Goal: Task Accomplishment & Management: Manage account settings

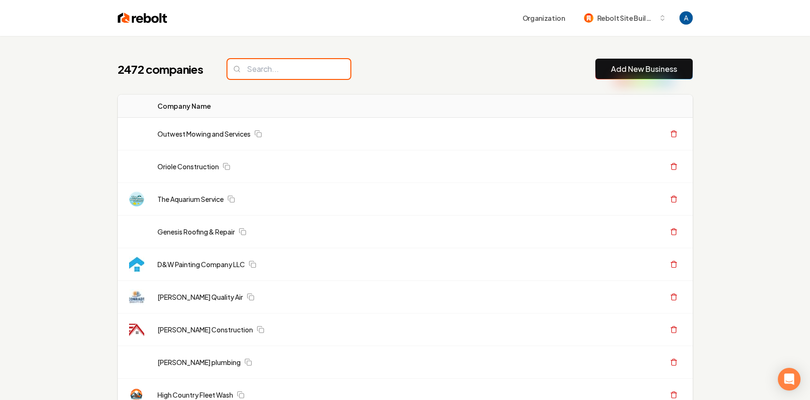
click at [262, 72] on input "search" at bounding box center [288, 69] width 123 height 20
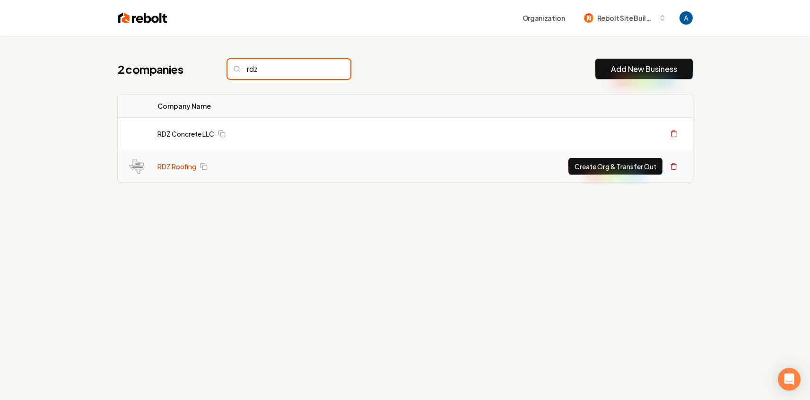
type input "rdz"
click at [172, 164] on link "RDZ Roofing" at bounding box center [176, 166] width 39 height 9
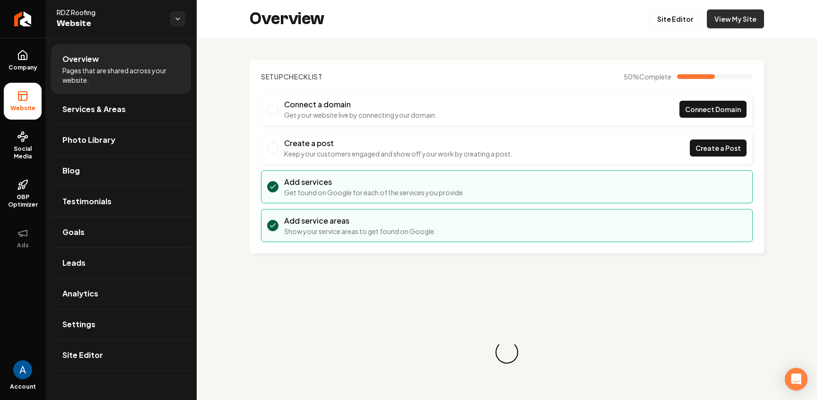
click at [744, 22] on link "View My Site" at bounding box center [735, 18] width 57 height 19
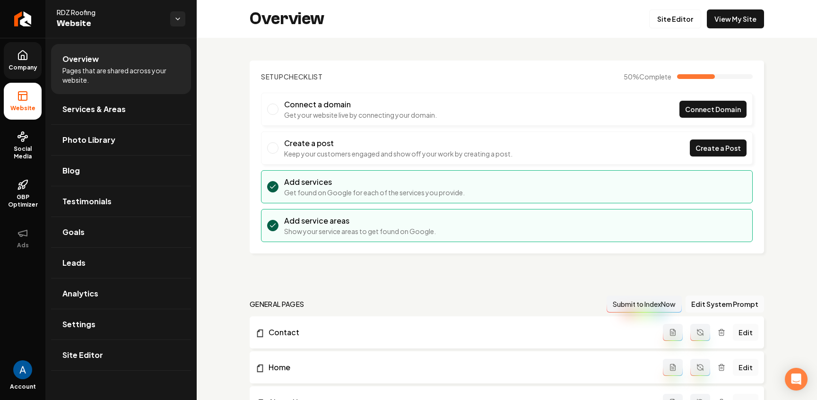
click at [24, 64] on span "Company" at bounding box center [23, 68] width 36 height 8
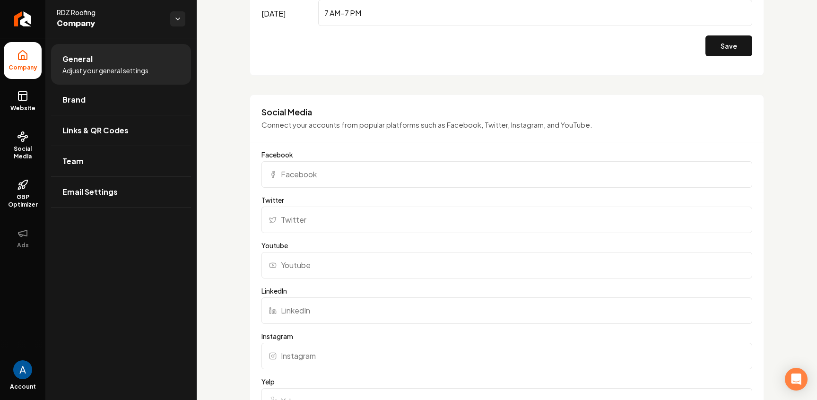
scroll to position [987, 0]
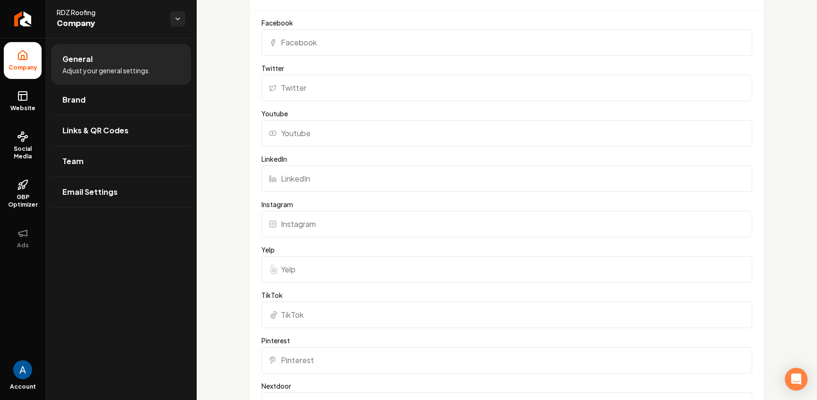
click at [335, 232] on input "Instagram" at bounding box center [506, 224] width 491 height 26
paste input "https://www.instagram.com/rdzroofing512"
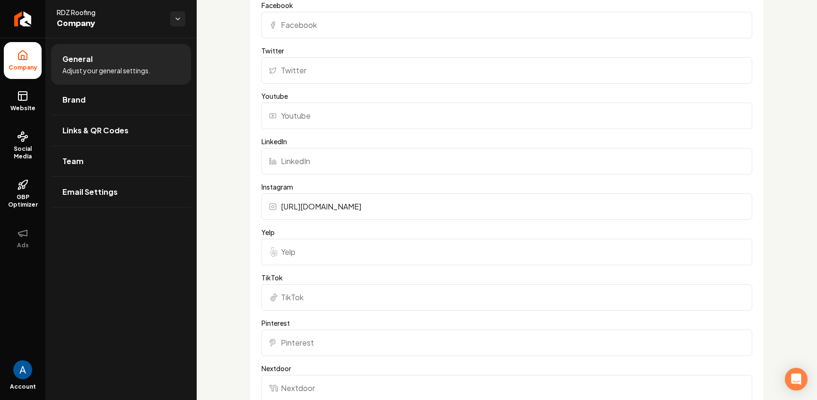
scroll to position [1145, 0]
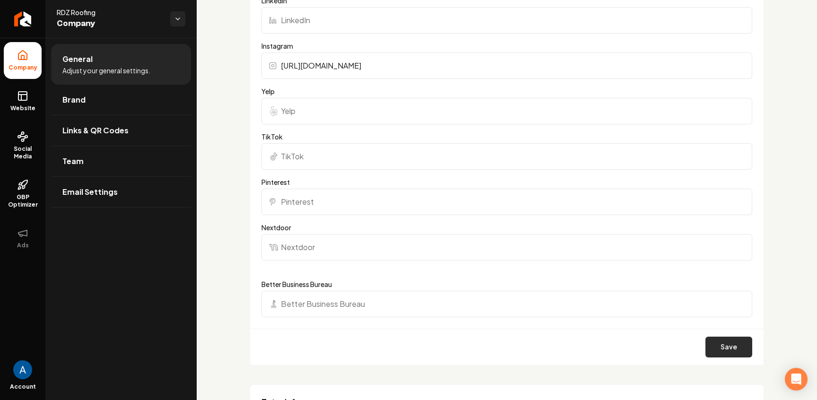
type input "https://www.instagram.com/rdzroofing512"
click at [729, 350] on button "Save" at bounding box center [728, 347] width 47 height 21
drag, startPoint x: 28, startPoint y: 104, endPoint x: 45, endPoint y: 100, distance: 17.8
click at [28, 103] on link "Website" at bounding box center [23, 101] width 38 height 37
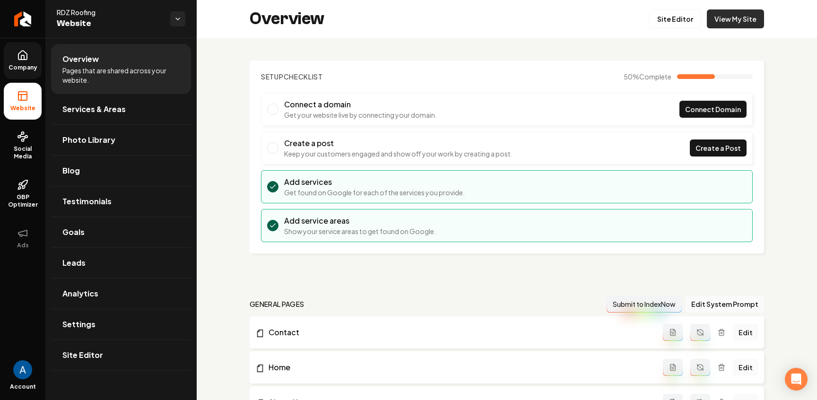
click at [731, 14] on link "View My Site" at bounding box center [735, 18] width 57 height 19
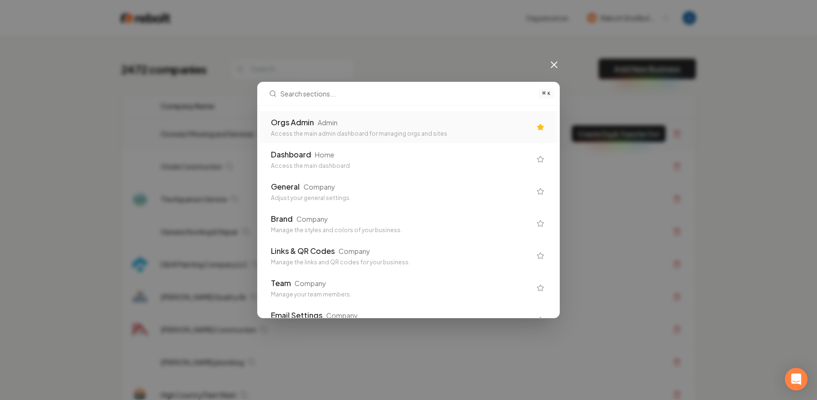
click at [299, 118] on div "Orgs Admin" at bounding box center [292, 122] width 43 height 11
click at [327, 133] on div "Outwest Mowing and Services" at bounding box center [353, 133] width 384 height 9
click at [328, 135] on div "Outwest Mowing and Services" at bounding box center [353, 133] width 384 height 9
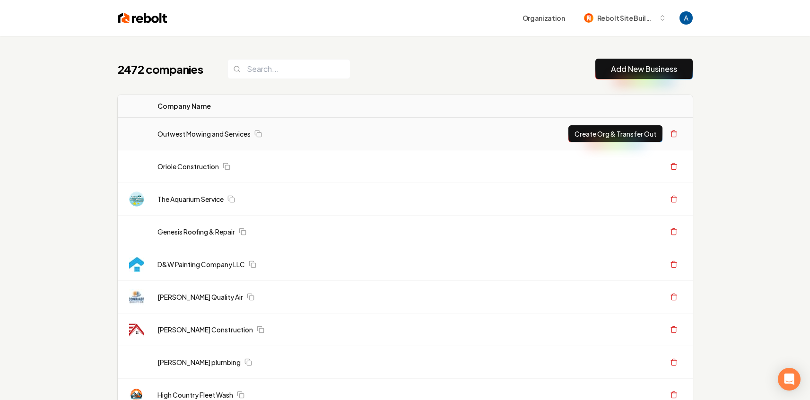
click at [329, 131] on div "Outwest Mowing and Services" at bounding box center [349, 133] width 384 height 9
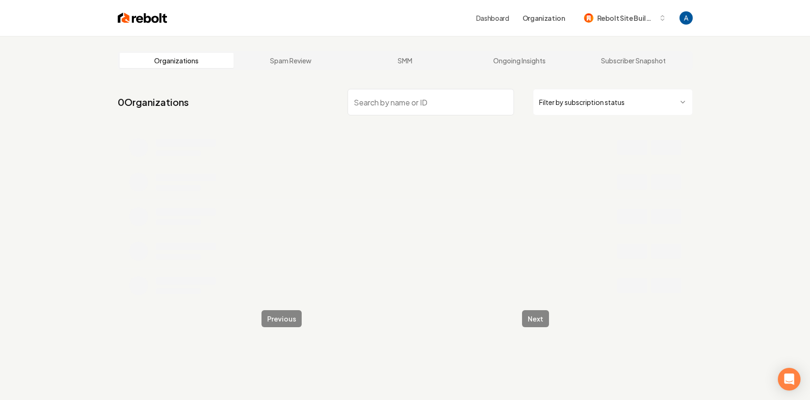
click at [268, 71] on main "Organizations Spam Review SMM Ongoing Insights Subscriber Snapshot 0 Organizati…" at bounding box center [405, 189] width 605 height 306
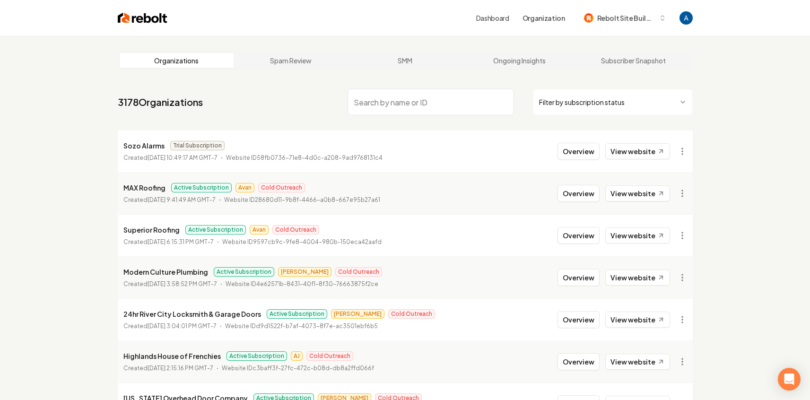
click at [370, 98] on input "search" at bounding box center [431, 102] width 166 height 26
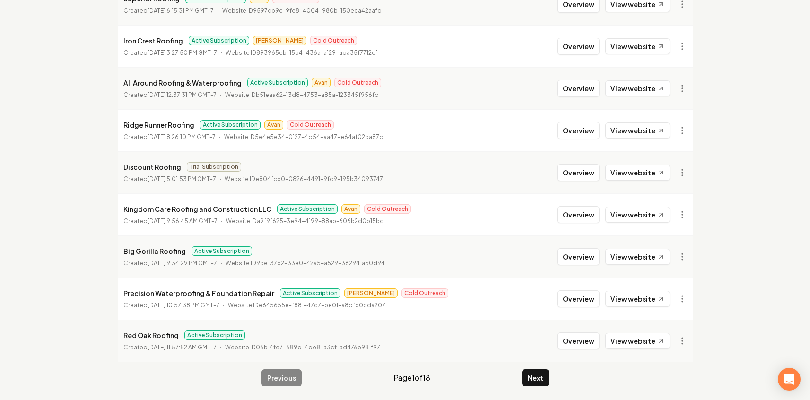
scroll to position [191, 0]
type input "roof"
click at [541, 377] on button "Next" at bounding box center [535, 376] width 27 height 17
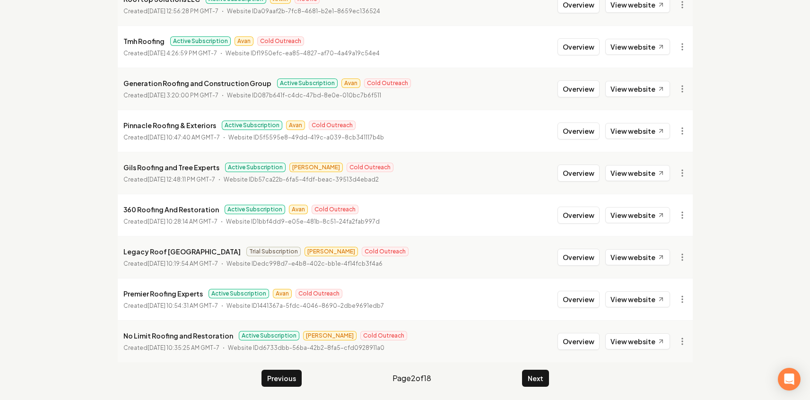
scroll to position [191, 0]
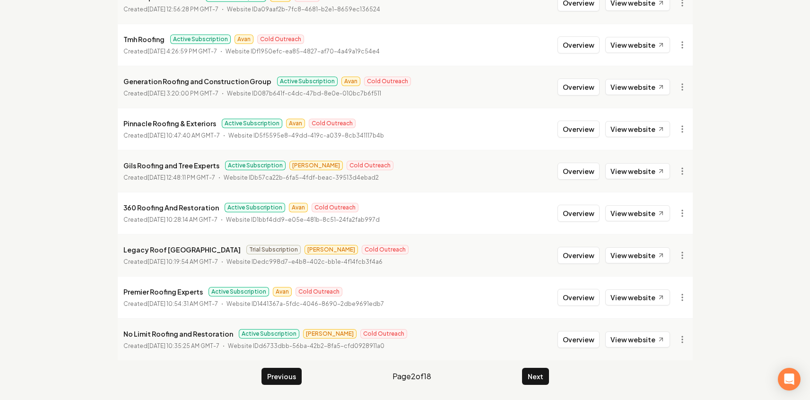
click at [539, 382] on button "Next" at bounding box center [535, 376] width 27 height 17
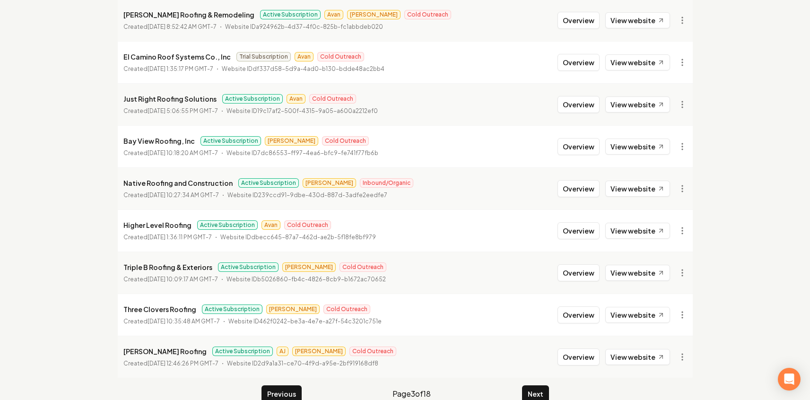
scroll to position [178, 0]
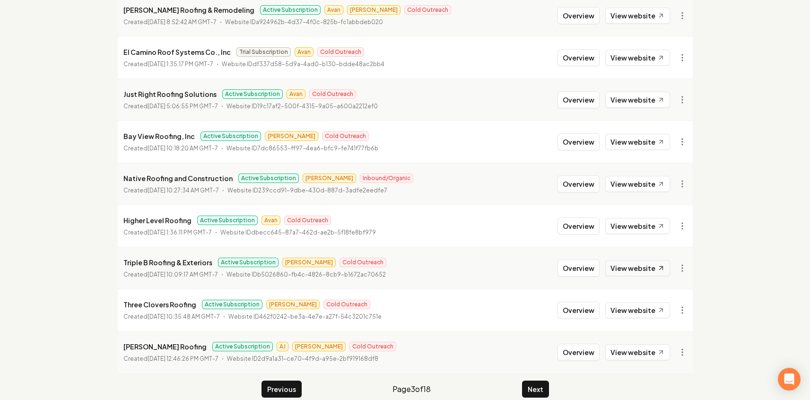
click at [637, 265] on link "View website" at bounding box center [637, 268] width 65 height 16
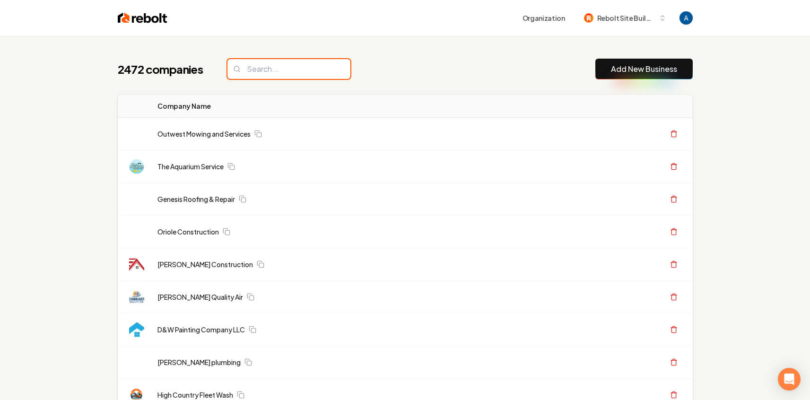
click at [267, 75] on input "search" at bounding box center [288, 69] width 123 height 20
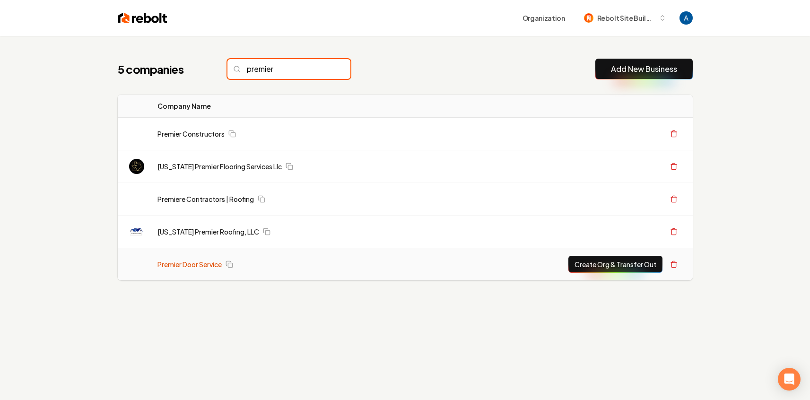
type input "premier"
click at [189, 261] on link "Premier Door Service" at bounding box center [189, 264] width 64 height 9
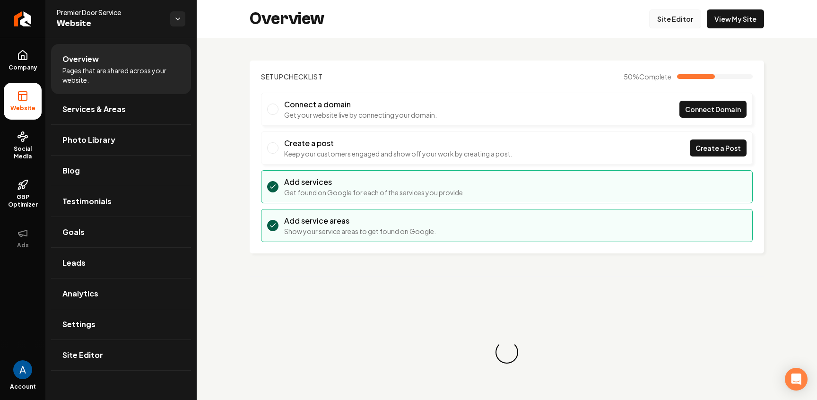
click at [670, 22] on link "Site Editor" at bounding box center [675, 18] width 52 height 19
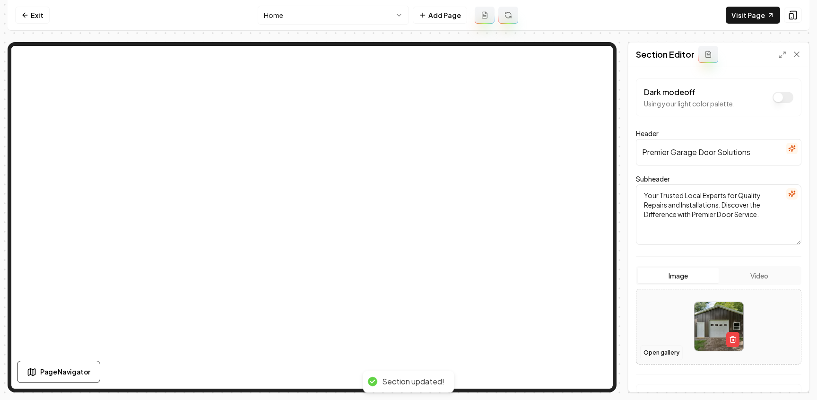
click at [674, 348] on button "Open gallery" at bounding box center [661, 352] width 43 height 15
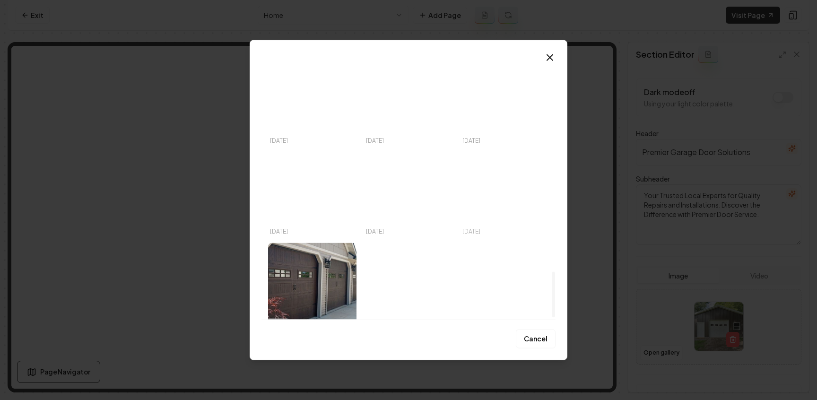
scroll to position [1219, 0]
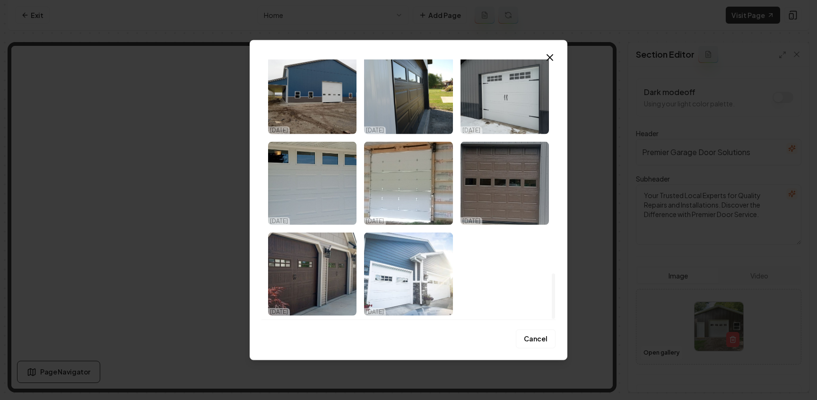
click at [409, 285] on img "Select image image_68d2f7c25c7cd75eb80eed72.jpeg" at bounding box center [408, 274] width 88 height 83
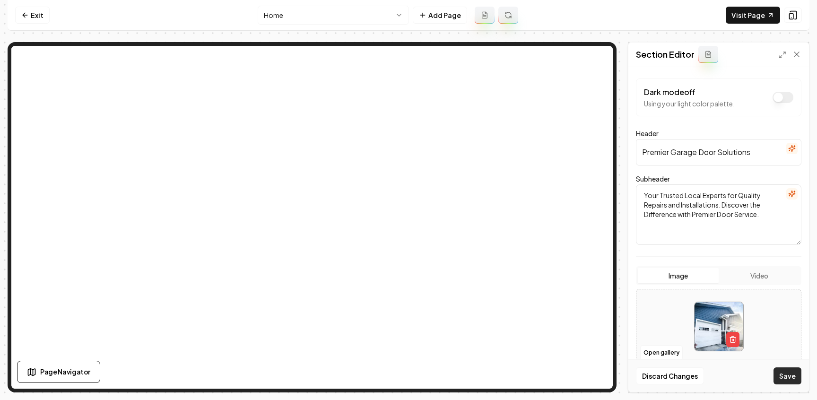
click at [793, 374] on button "Save" at bounding box center [788, 375] width 28 height 17
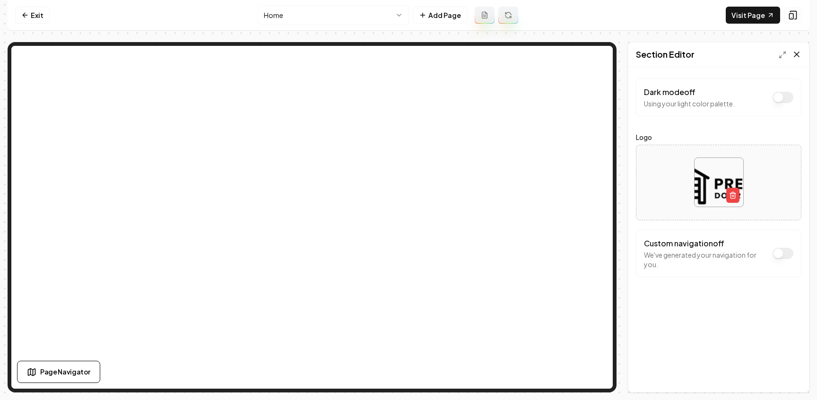
click at [797, 54] on icon at bounding box center [796, 54] width 5 height 5
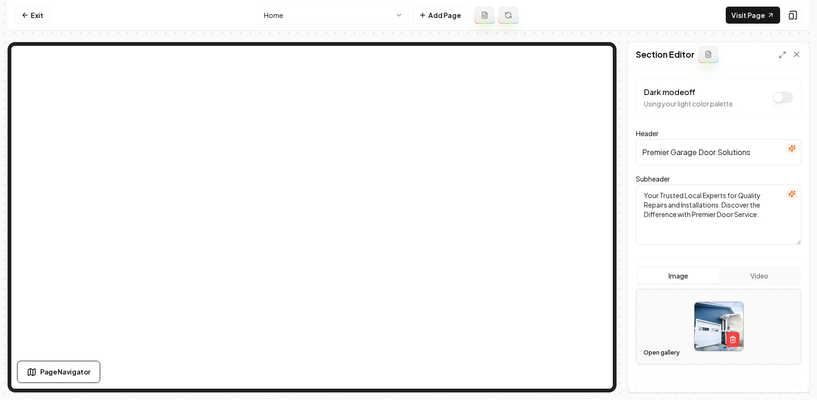
click at [670, 352] on button "Open gallery" at bounding box center [661, 352] width 43 height 15
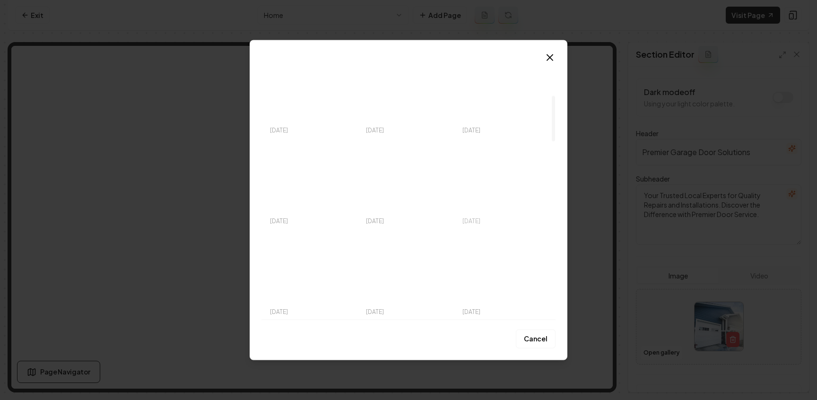
scroll to position [192, 0]
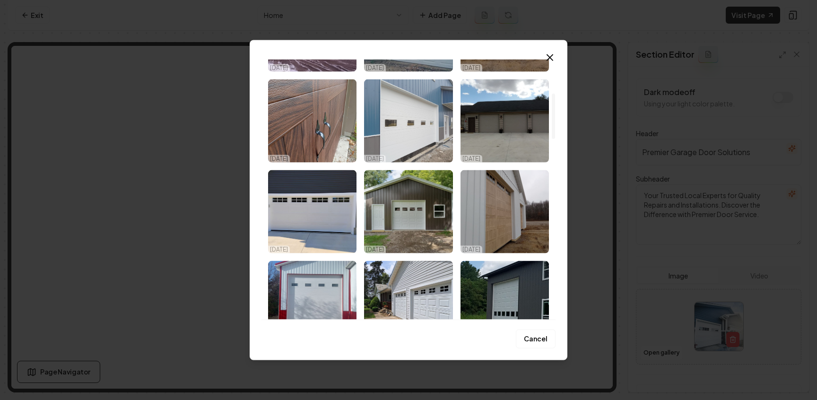
click at [411, 131] on img "Select image image_68d2f7c55c7cd75eb80efc04.jpeg" at bounding box center [408, 120] width 88 height 83
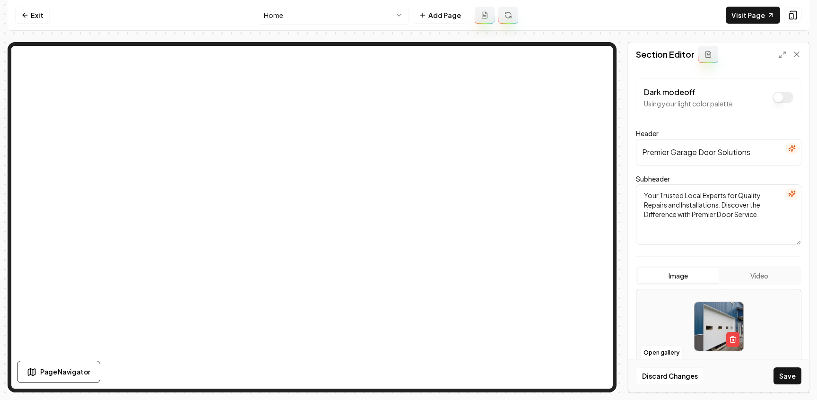
click at [789, 374] on button "Save" at bounding box center [788, 375] width 28 height 17
click at [665, 351] on button "Open gallery" at bounding box center [661, 352] width 43 height 15
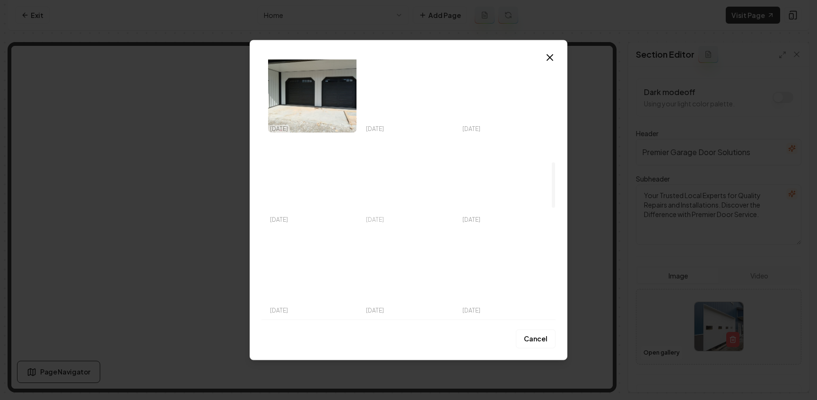
scroll to position [591, 0]
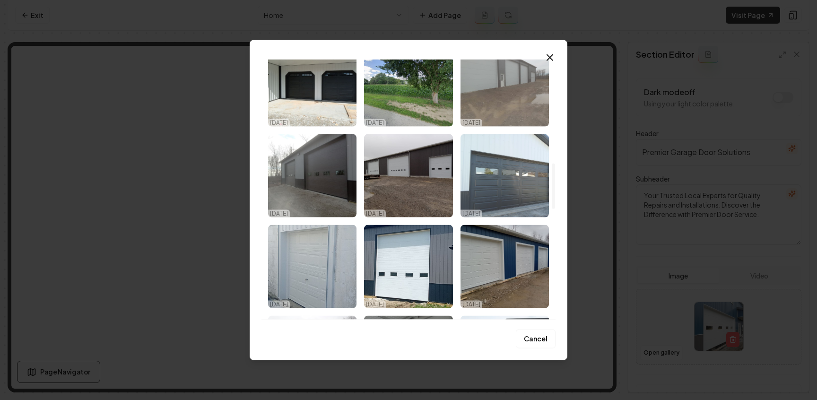
click at [502, 186] on img "Select image image_68d2f7c45c7cd75eb80efae6.jpeg" at bounding box center [505, 175] width 88 height 83
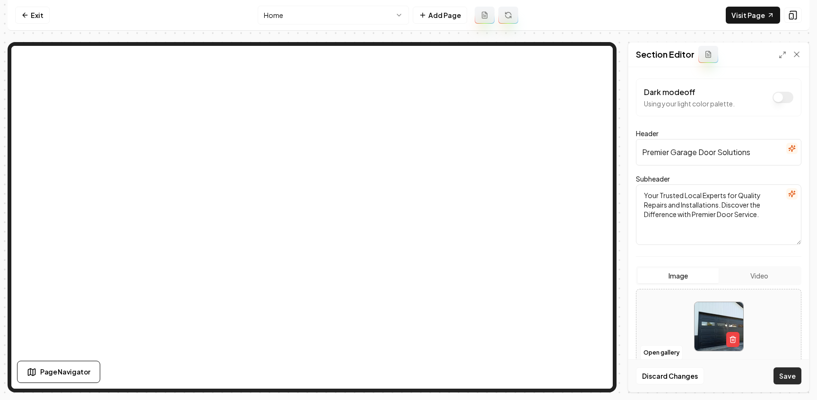
click at [775, 374] on button "Save" at bounding box center [788, 375] width 28 height 17
click at [654, 356] on button "Open gallery" at bounding box center [661, 352] width 43 height 15
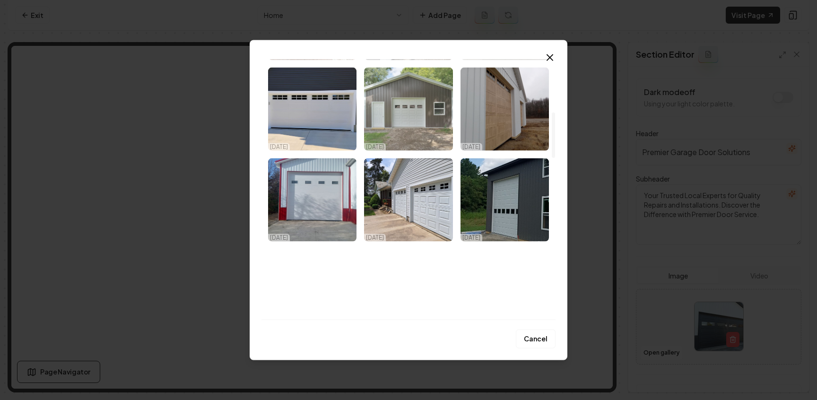
scroll to position [282, 0]
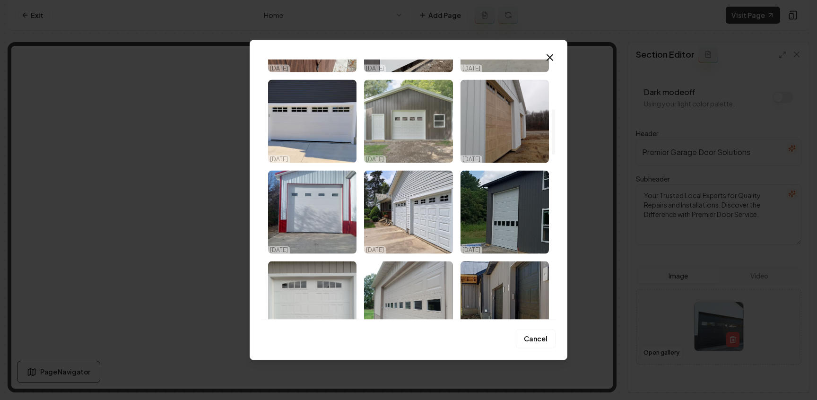
click at [401, 127] on img "Select image image_68d2f7c45c7cd75eb80efb48.jpeg" at bounding box center [408, 121] width 88 height 83
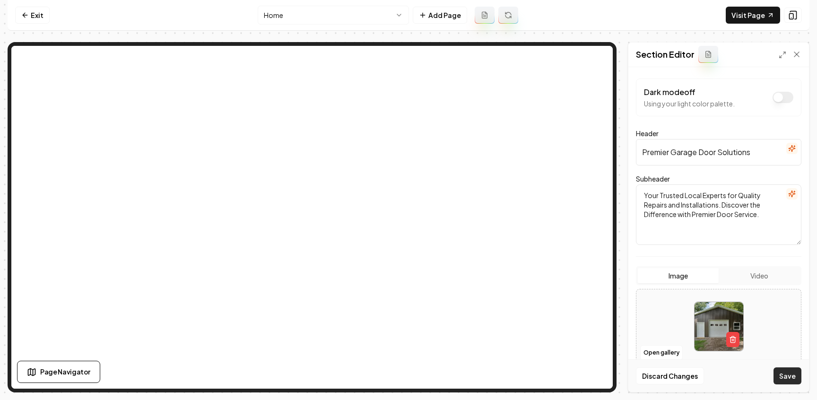
click at [783, 377] on button "Save" at bounding box center [788, 375] width 28 height 17
click at [748, 11] on link "Visit Page" at bounding box center [753, 15] width 54 height 17
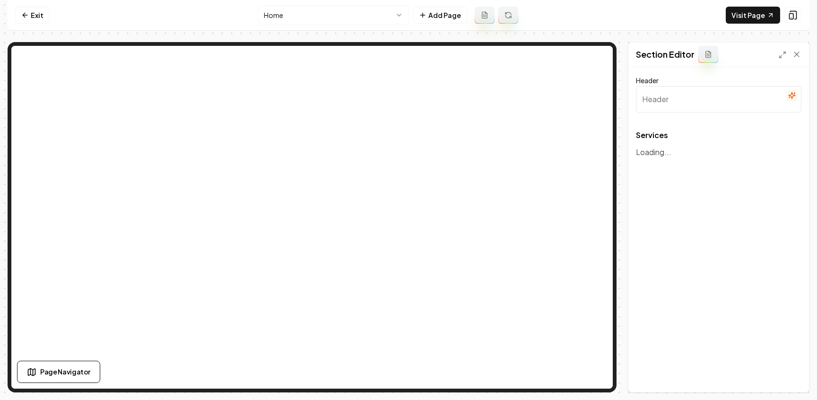
type input "Our Expert Garage Door Services"
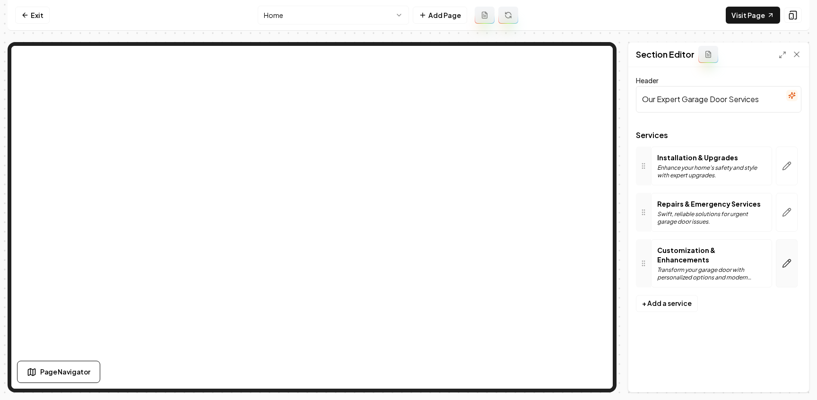
click at [784, 261] on icon "button" at bounding box center [786, 263] width 9 height 9
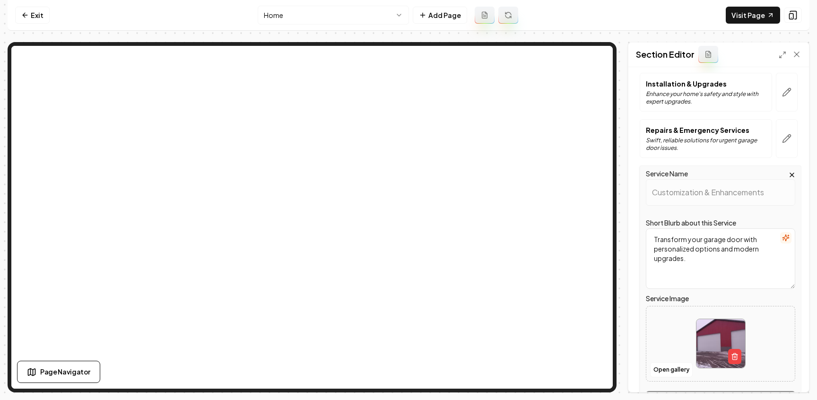
scroll to position [89, 0]
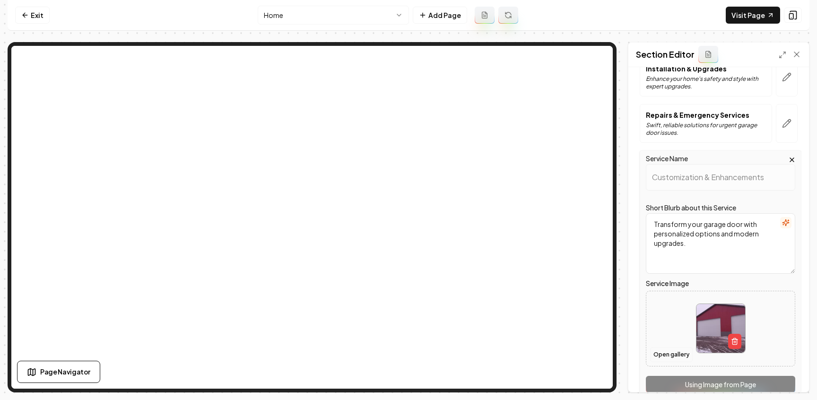
click at [661, 353] on button "Open gallery" at bounding box center [671, 354] width 43 height 15
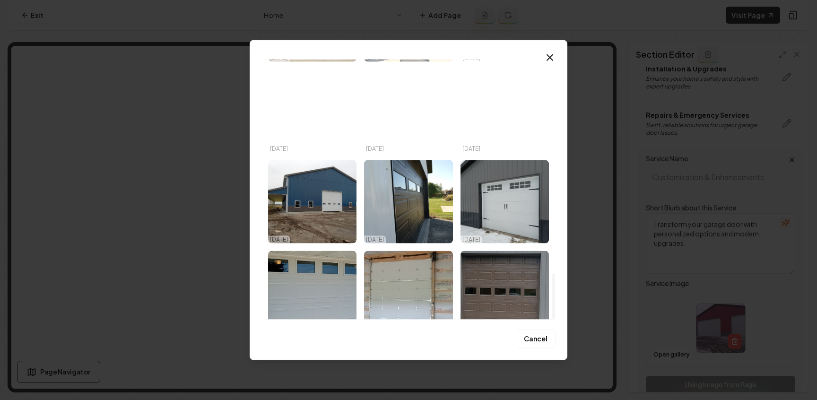
scroll to position [1042, 0]
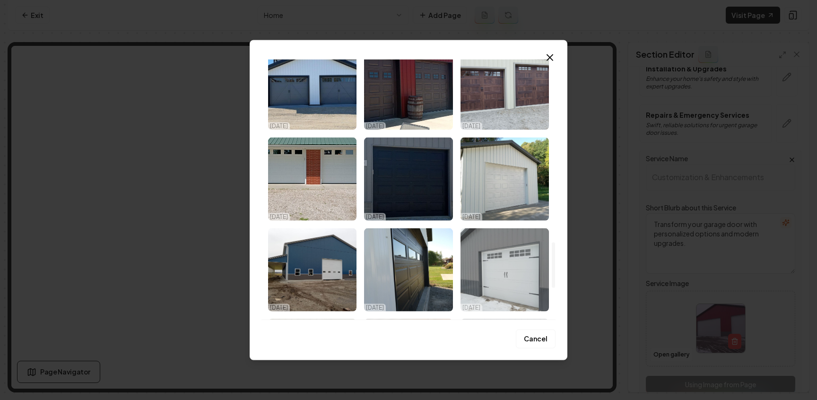
click at [522, 260] on img "Select image image_68d2f7c45c7cd75eb80ef6f8.jpeg" at bounding box center [505, 269] width 88 height 83
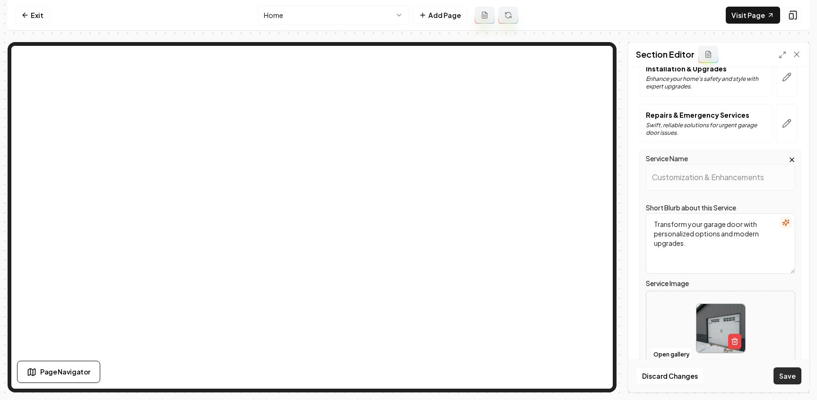
click at [788, 376] on button "Save" at bounding box center [788, 375] width 28 height 17
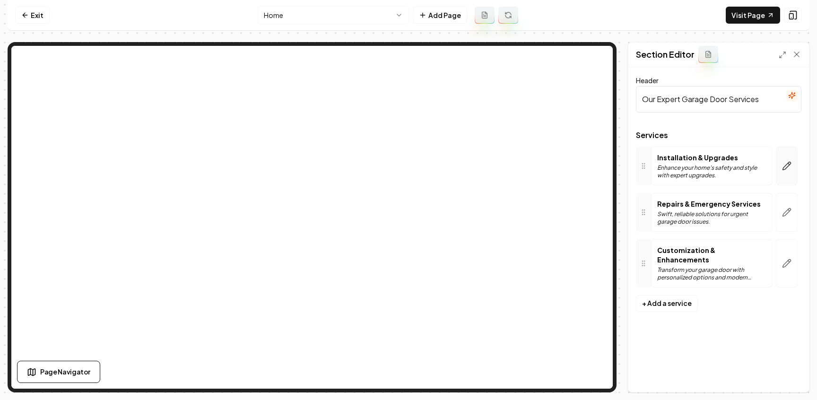
click at [788, 170] on icon "button" at bounding box center [786, 165] width 9 height 9
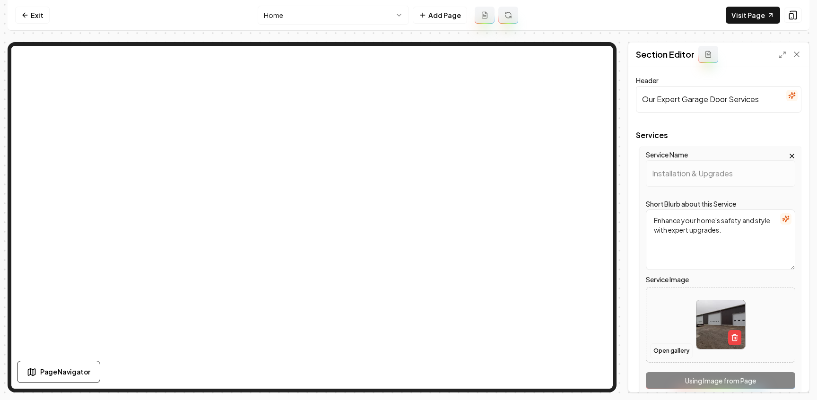
click at [670, 354] on button "Open gallery" at bounding box center [671, 350] width 43 height 15
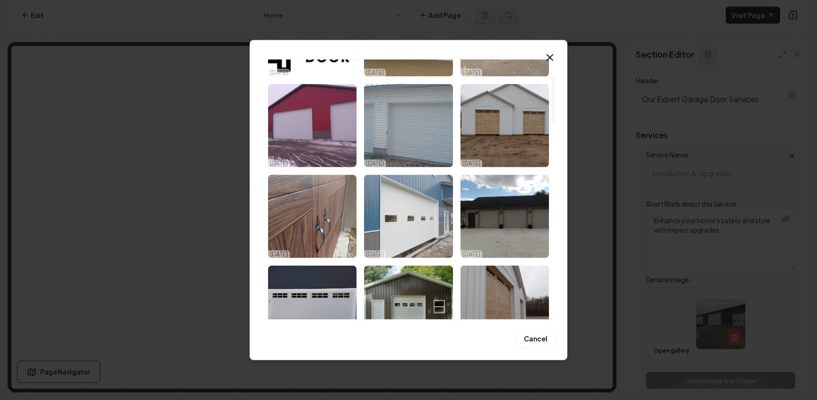
scroll to position [97, 0]
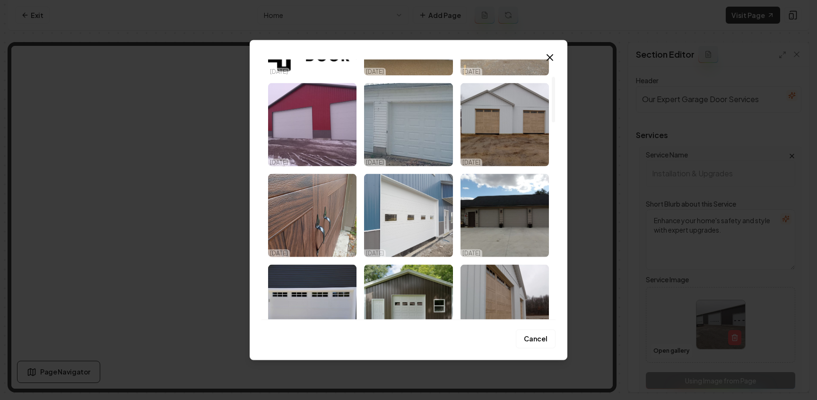
click at [401, 218] on img "Select image image_68d2f7c55c7cd75eb80efc04.jpeg" at bounding box center [408, 215] width 88 height 83
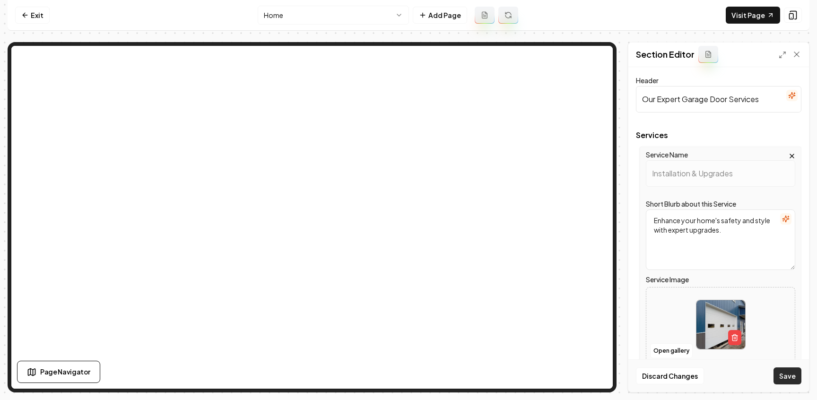
click at [791, 379] on button "Save" at bounding box center [788, 375] width 28 height 17
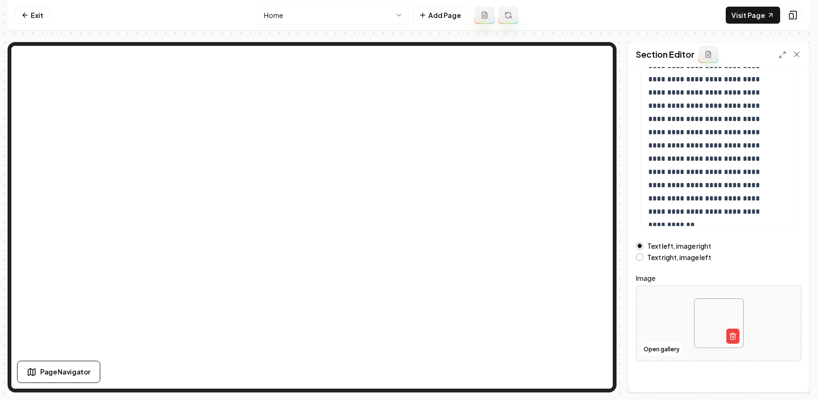
scroll to position [111, 0]
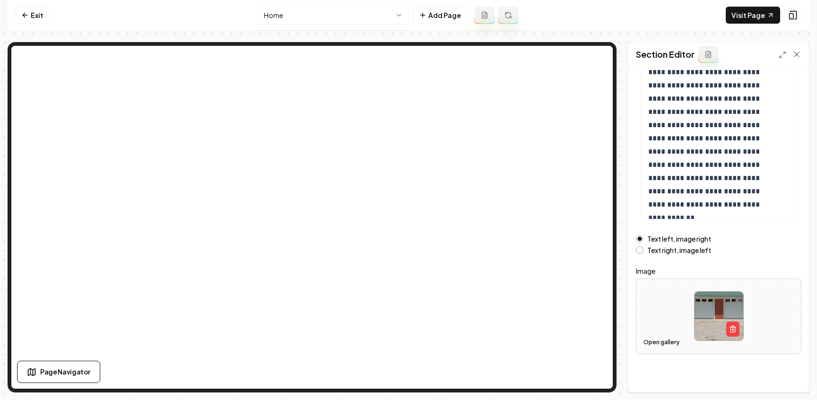
click at [662, 338] on button "Open gallery" at bounding box center [661, 342] width 43 height 15
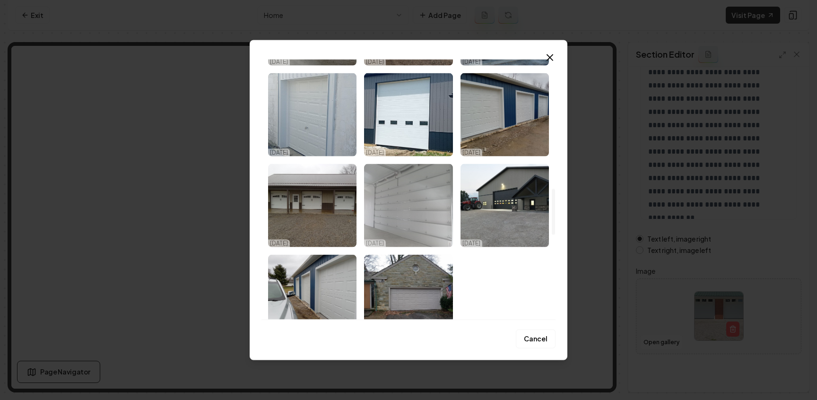
scroll to position [789, 0]
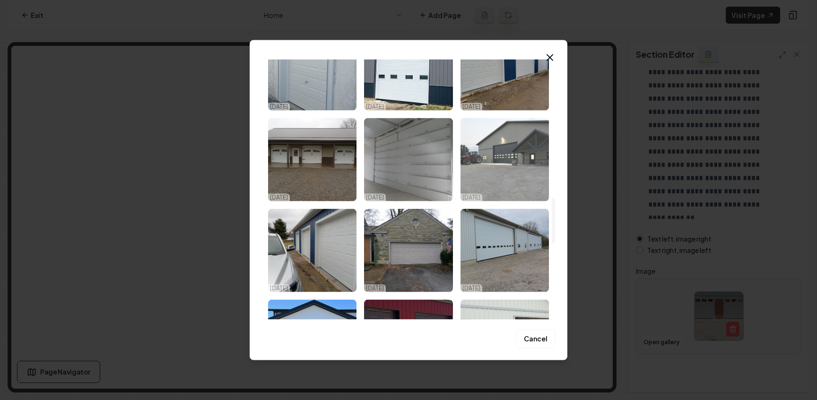
click at [506, 155] on img "Select image image_68d2f7c45c7cd75eb80efa76.jpeg" at bounding box center [505, 159] width 88 height 83
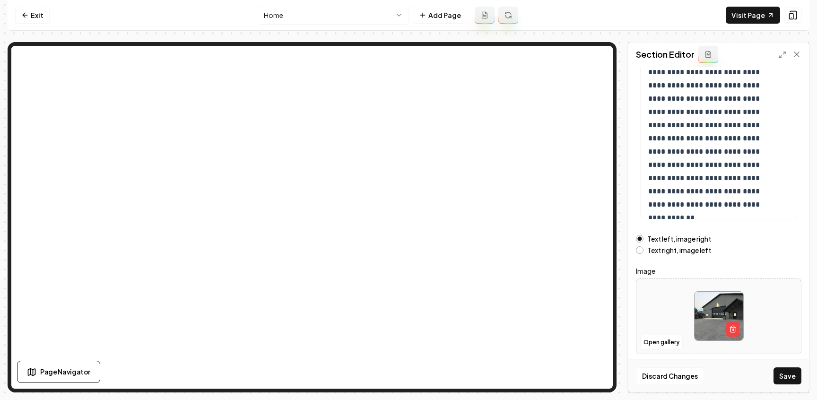
click at [794, 381] on button "Save" at bounding box center [788, 375] width 28 height 17
click at [33, 10] on link "Exit" at bounding box center [32, 15] width 35 height 17
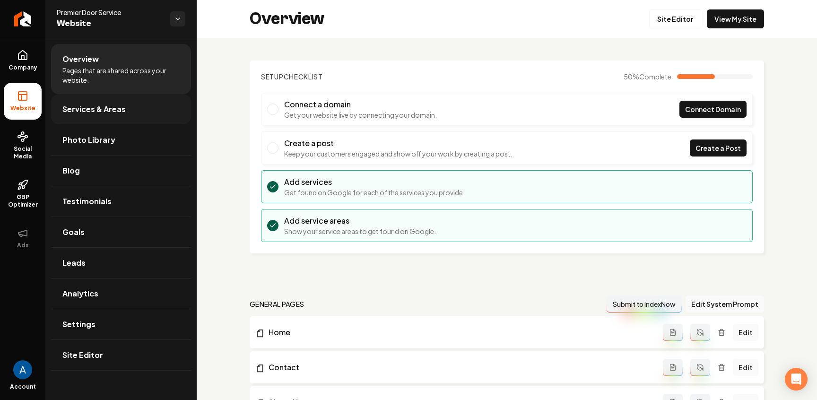
click at [96, 112] on span "Services & Areas" at bounding box center [93, 109] width 63 height 11
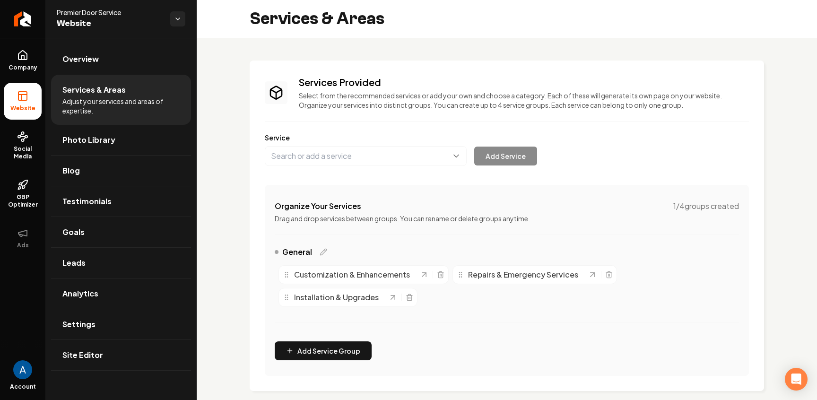
scroll to position [167, 0]
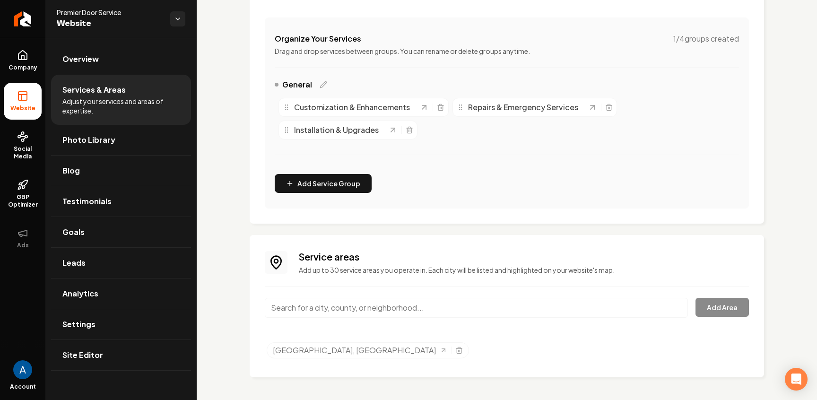
click at [355, 308] on input "Main content area" at bounding box center [476, 308] width 423 height 20
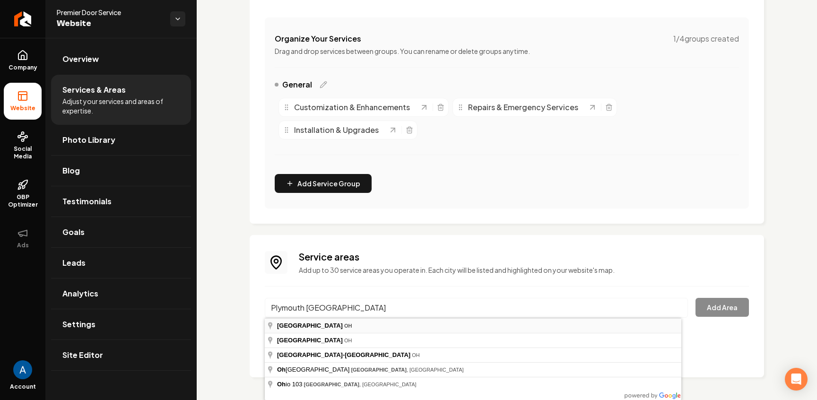
type input "Plymouth, OH"
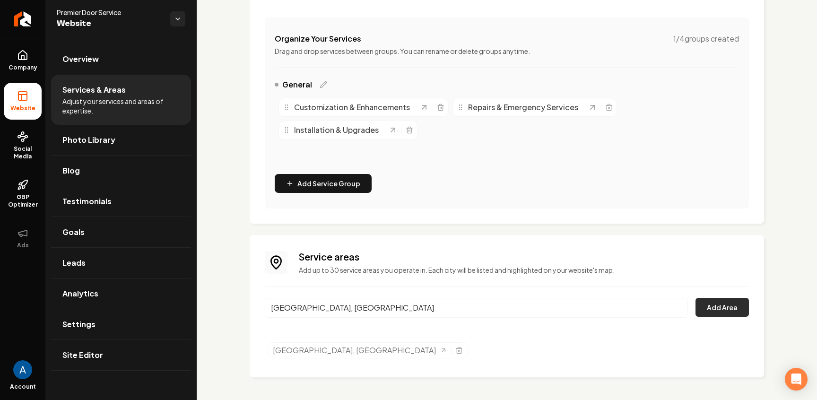
click at [711, 308] on button "Add Area" at bounding box center [722, 307] width 53 height 19
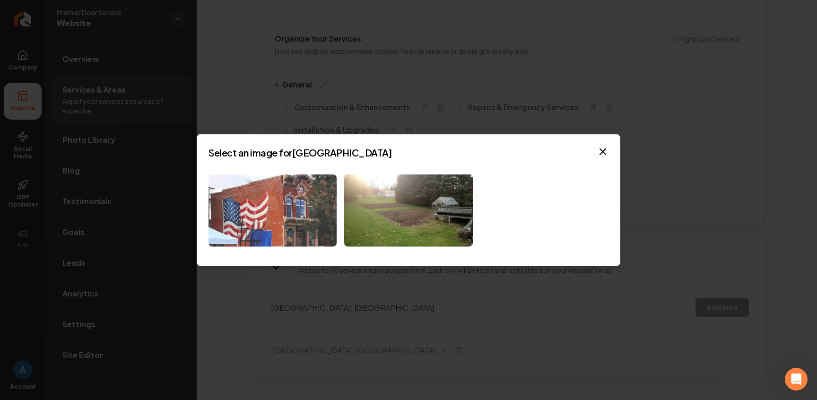
click at [298, 229] on img at bounding box center [273, 210] width 128 height 72
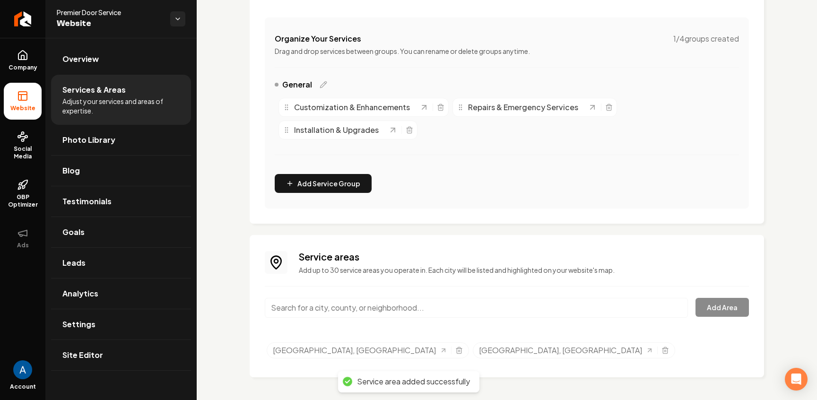
click at [368, 311] on input "Main content area" at bounding box center [476, 308] width 423 height 20
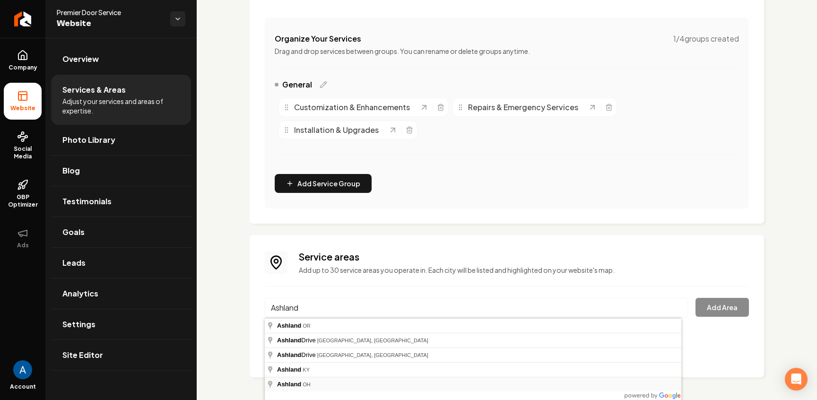
type input "Ashland, OH"
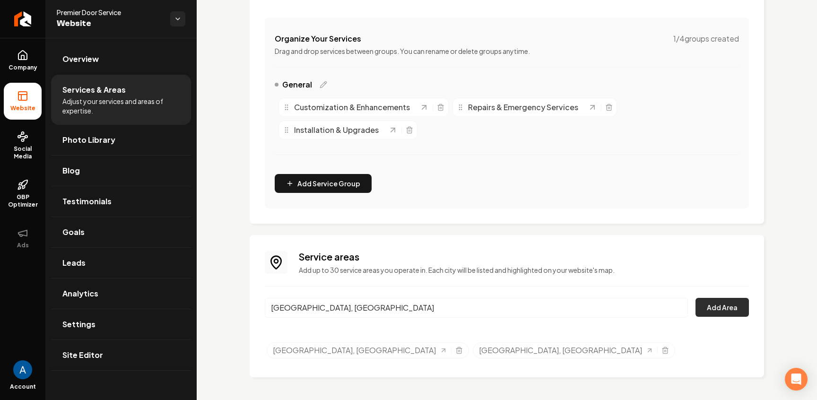
click at [699, 307] on button "Add Area" at bounding box center [722, 307] width 53 height 19
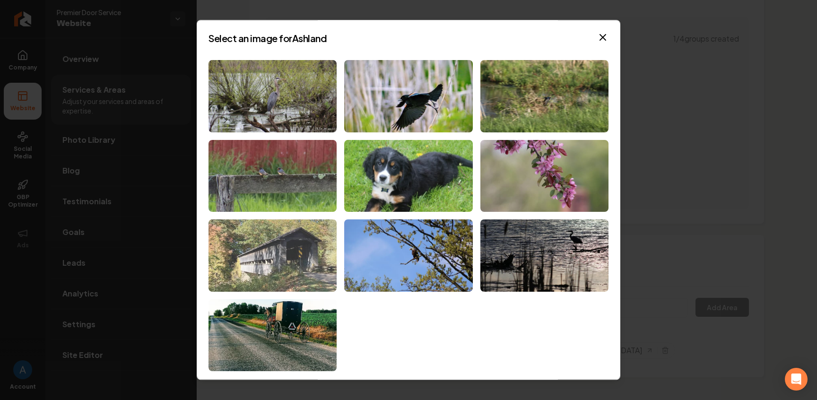
click at [279, 235] on img at bounding box center [273, 256] width 128 height 72
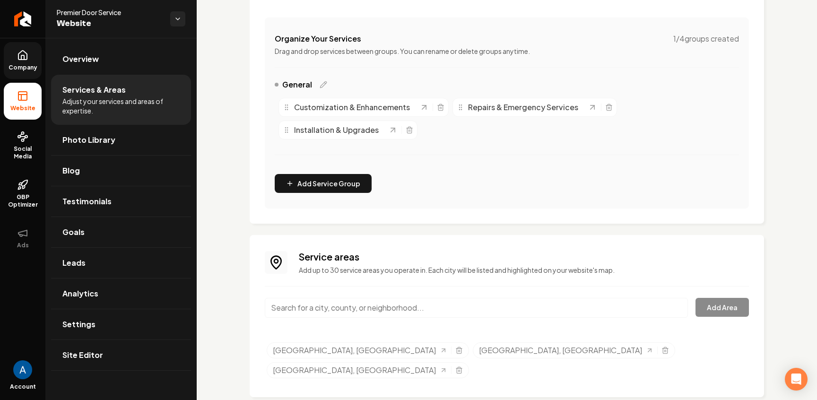
click at [39, 65] on span "Company" at bounding box center [23, 68] width 36 height 8
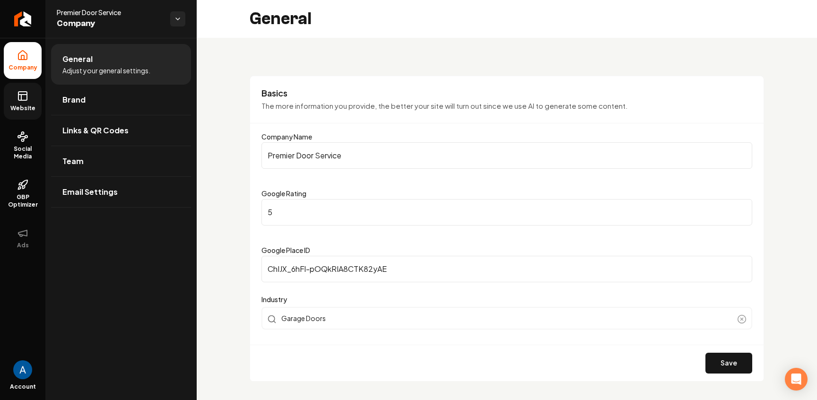
click at [15, 107] on span "Website" at bounding box center [23, 108] width 33 height 8
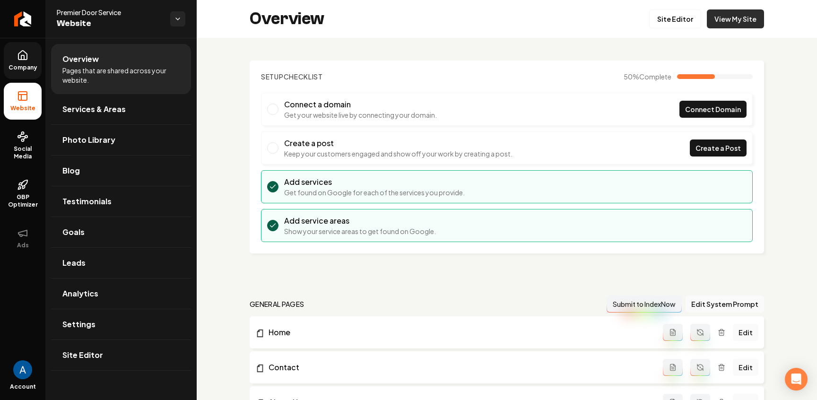
click at [732, 16] on link "View My Site" at bounding box center [735, 18] width 57 height 19
click at [17, 56] on icon at bounding box center [22, 55] width 11 height 11
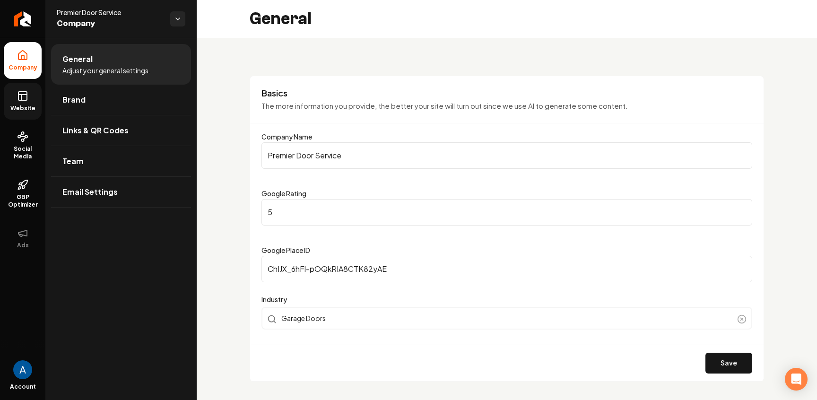
click at [16, 100] on link "Website" at bounding box center [23, 101] width 38 height 37
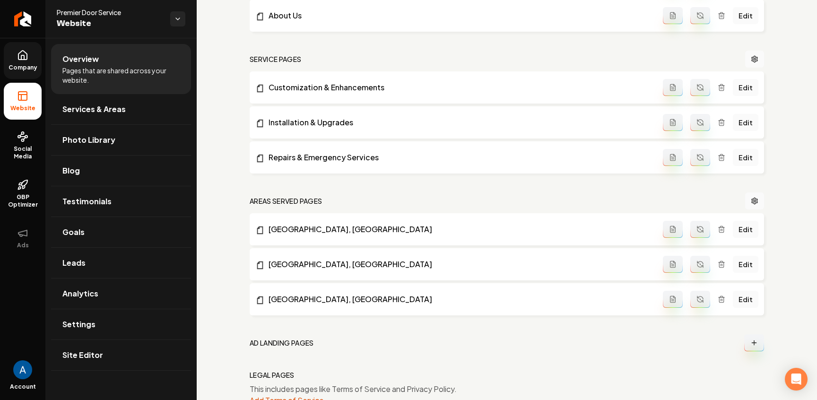
scroll to position [427, 0]
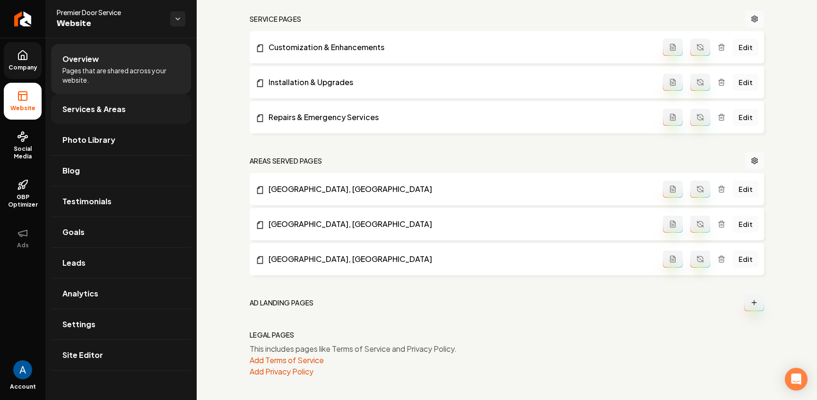
click at [107, 111] on span "Services & Areas" at bounding box center [93, 109] width 63 height 11
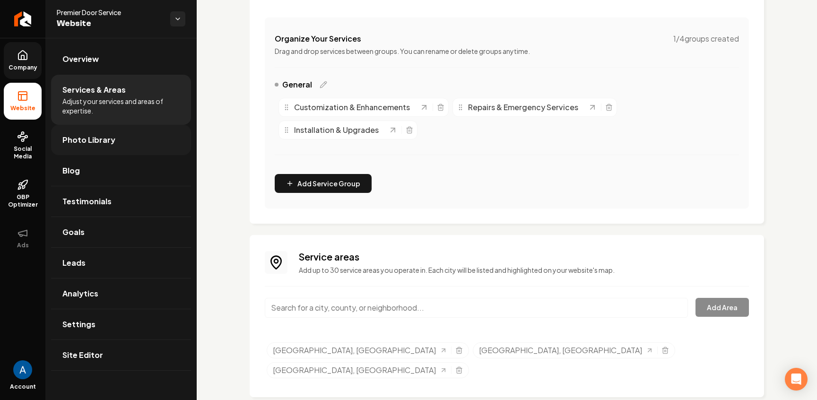
click at [102, 141] on span "Photo Library" at bounding box center [88, 139] width 53 height 11
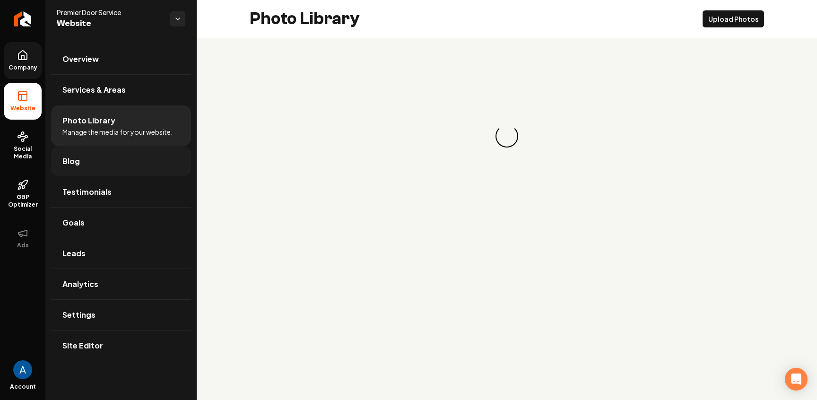
click at [81, 158] on link "Blog" at bounding box center [121, 161] width 140 height 30
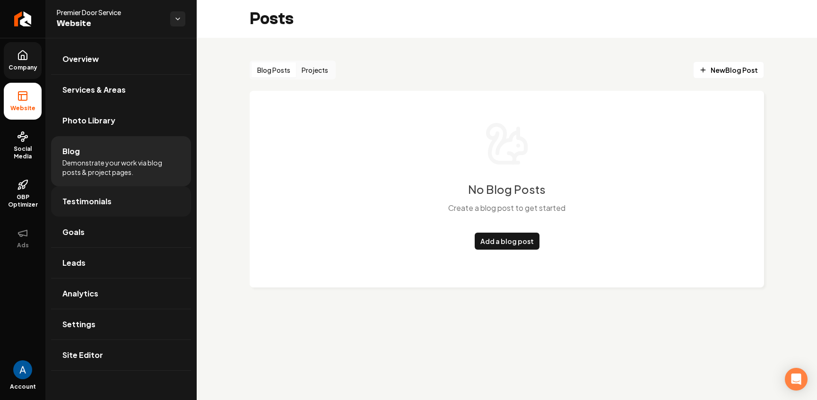
click at [81, 207] on span "Testimonials" at bounding box center [86, 201] width 49 height 11
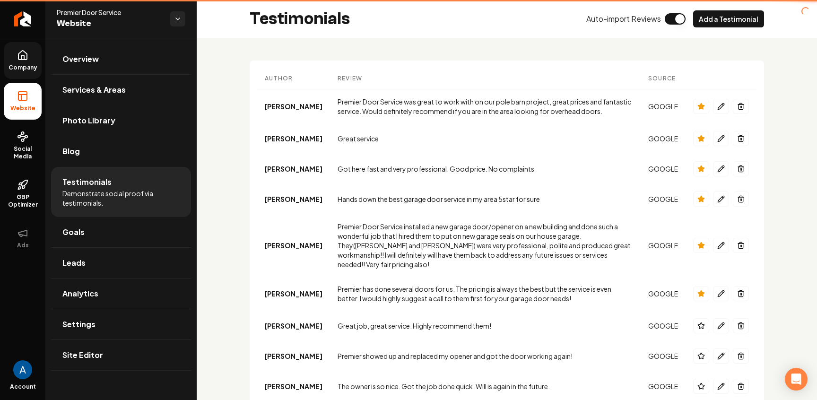
click at [83, 205] on span "Demonstrate social proof via testimonials." at bounding box center [120, 198] width 117 height 19
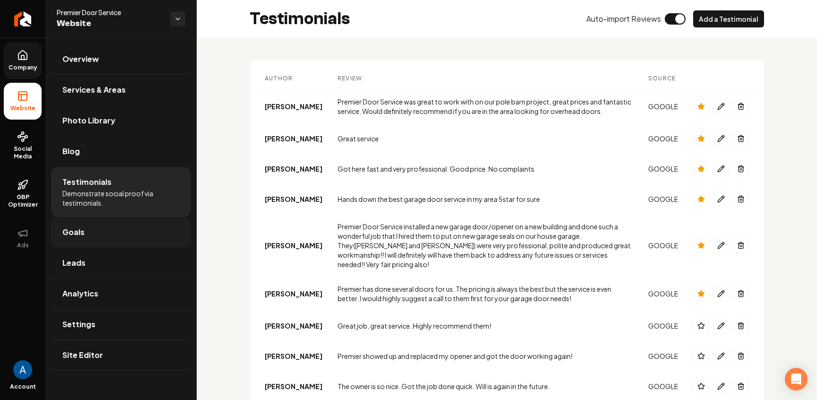
click at [73, 235] on span "Goals" at bounding box center [73, 231] width 22 height 11
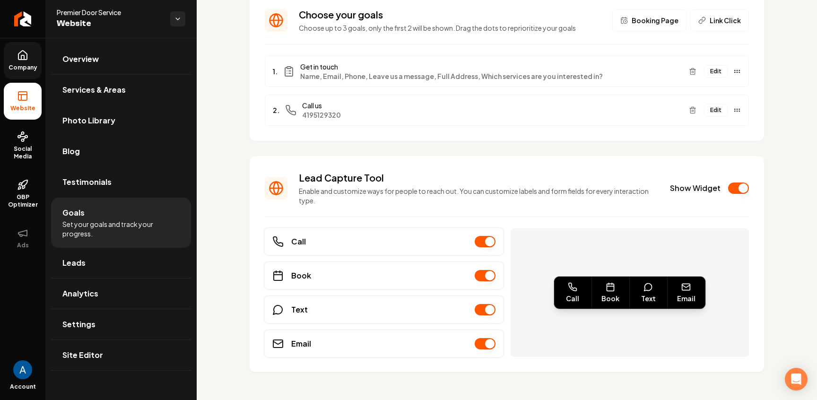
scroll to position [75, 0]
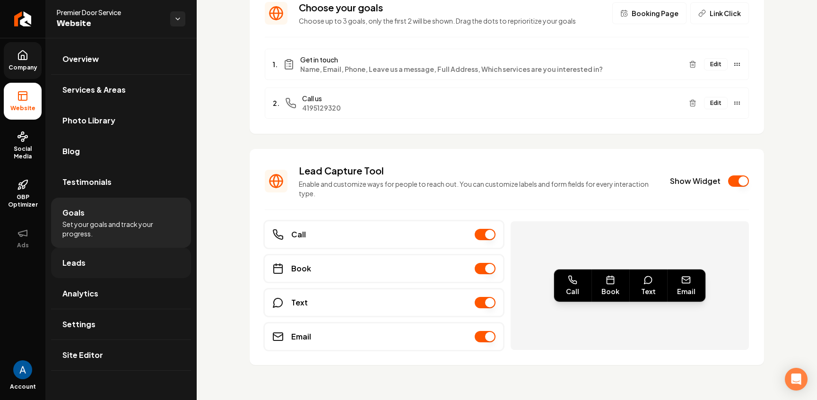
click at [78, 269] on link "Leads" at bounding box center [121, 263] width 140 height 30
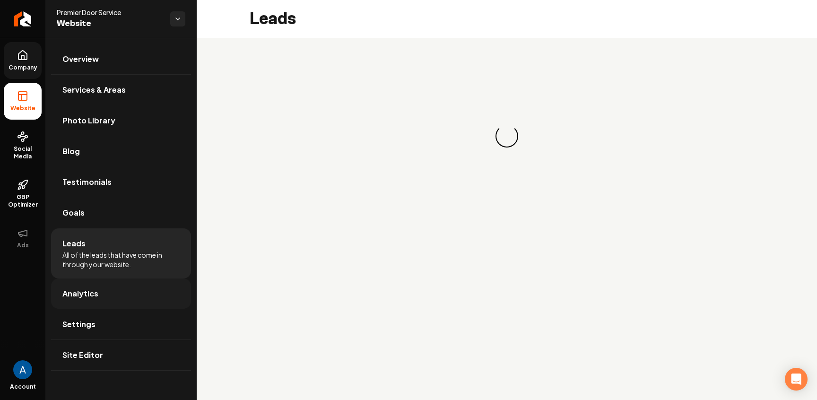
click at [78, 293] on span "Analytics" at bounding box center [80, 293] width 36 height 11
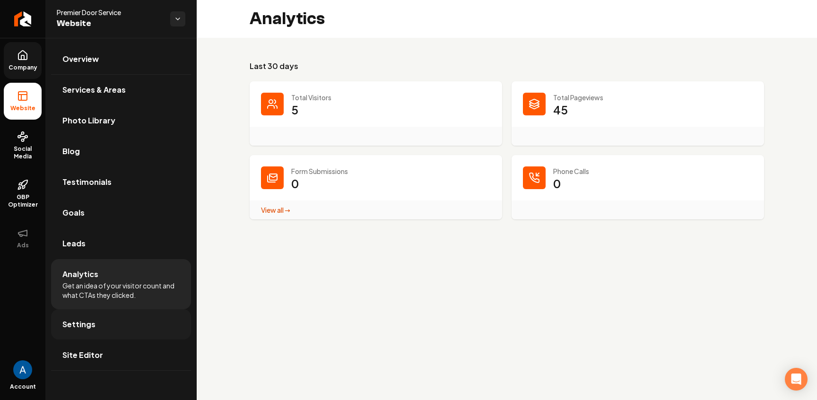
click at [82, 324] on span "Settings" at bounding box center [78, 324] width 33 height 11
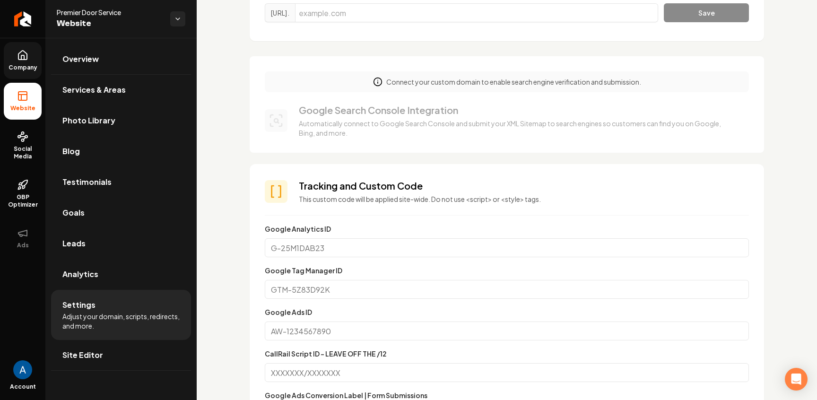
scroll to position [448, 0]
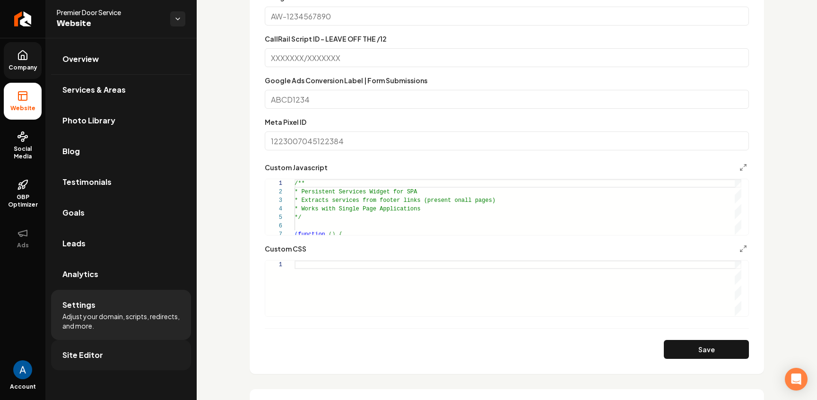
click at [63, 358] on span "Site Editor" at bounding box center [82, 354] width 41 height 11
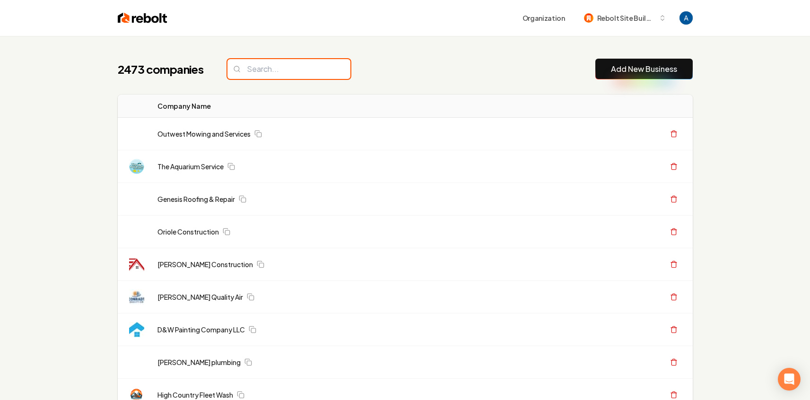
click at [273, 73] on input "search" at bounding box center [288, 69] width 123 height 20
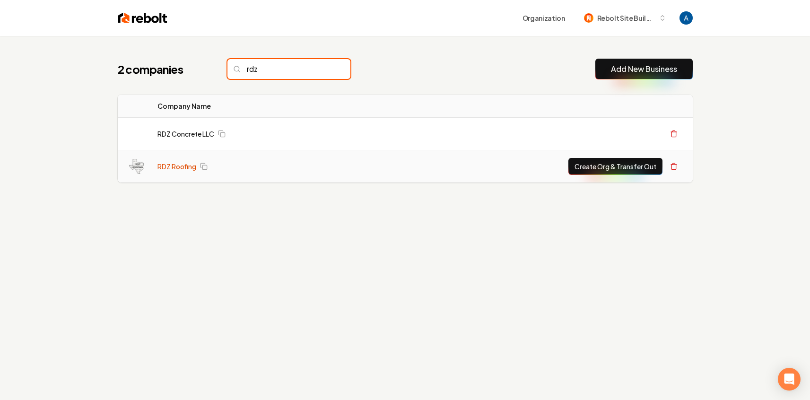
type input "rdz"
click at [169, 166] on link "RDZ Roofing" at bounding box center [176, 166] width 39 height 9
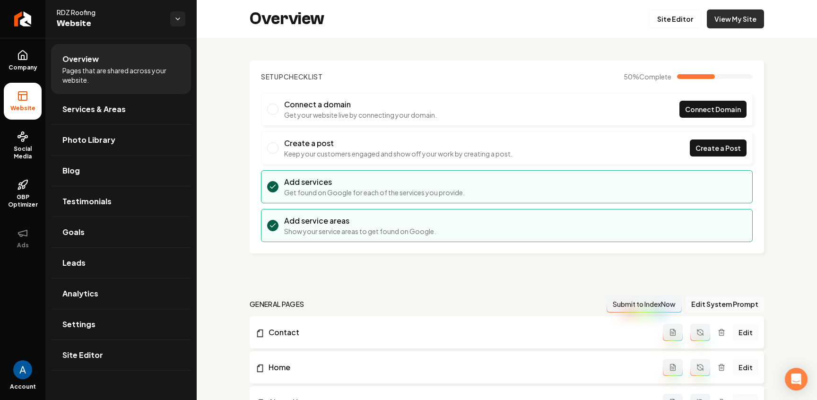
click at [733, 24] on link "View My Site" at bounding box center [735, 18] width 57 height 19
click at [661, 14] on link "Site Editor" at bounding box center [675, 18] width 52 height 19
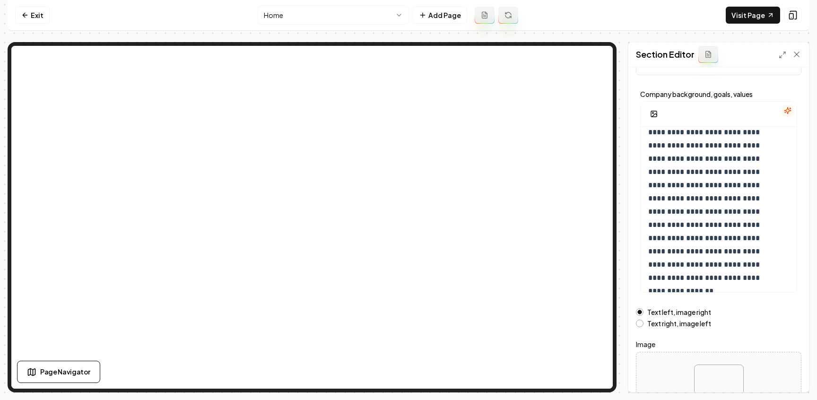
scroll to position [111, 0]
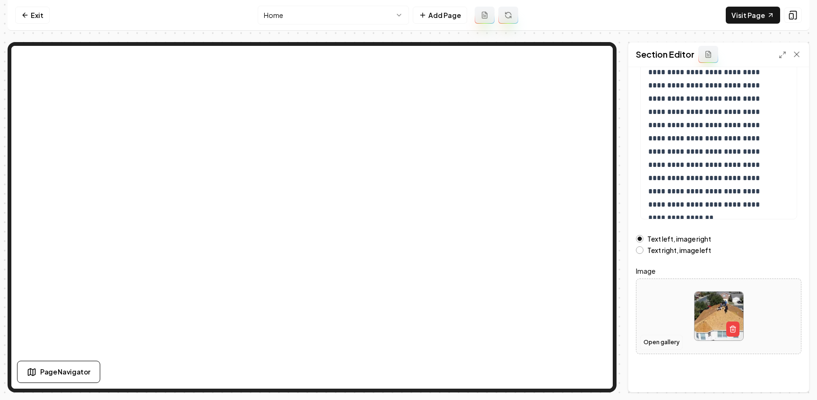
click at [666, 343] on button "Open gallery" at bounding box center [661, 342] width 43 height 15
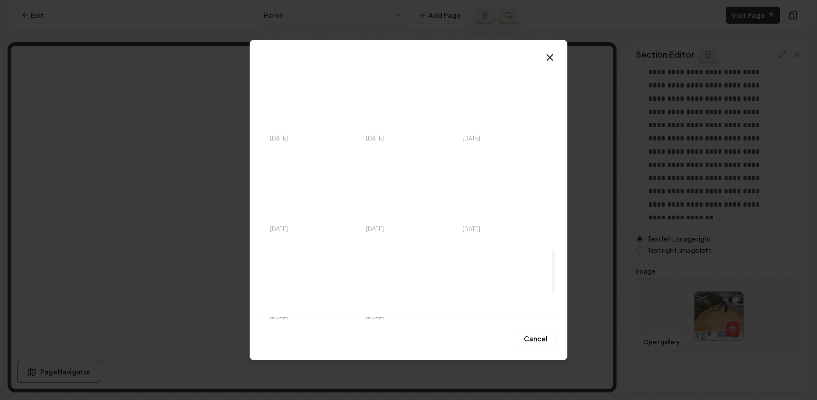
scroll to position [1302, 0]
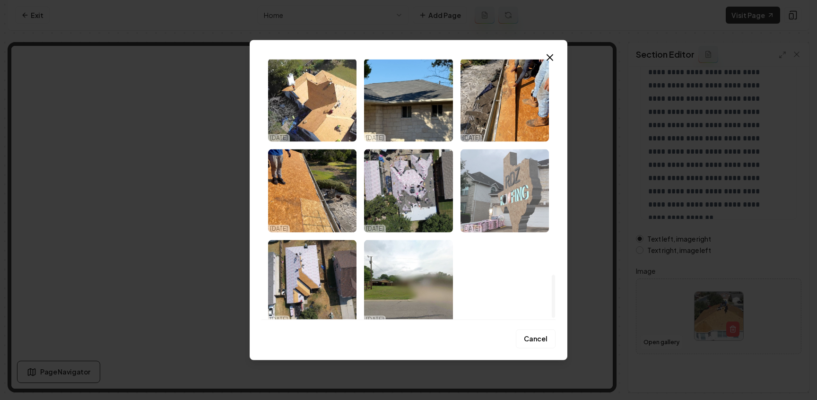
click at [484, 213] on img "Select image image_68adb48b5c7cd75eb8632ae4.jpeg" at bounding box center [505, 190] width 88 height 83
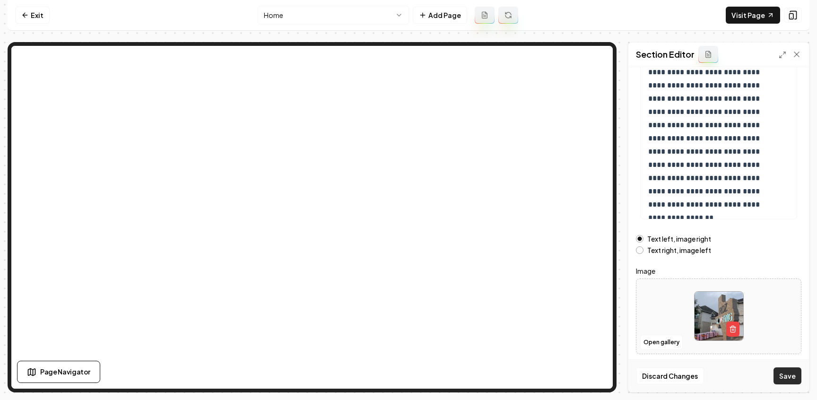
click at [790, 379] on button "Save" at bounding box center [788, 375] width 28 height 17
click at [22, 9] on link "Exit" at bounding box center [32, 15] width 35 height 17
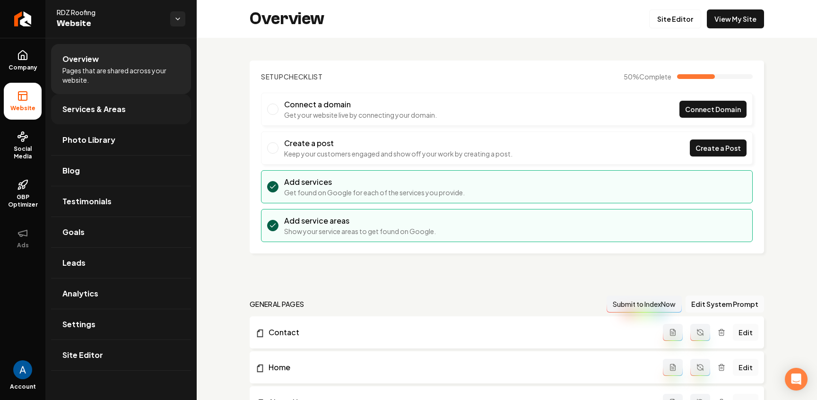
click at [92, 111] on span "Services & Areas" at bounding box center [93, 109] width 63 height 11
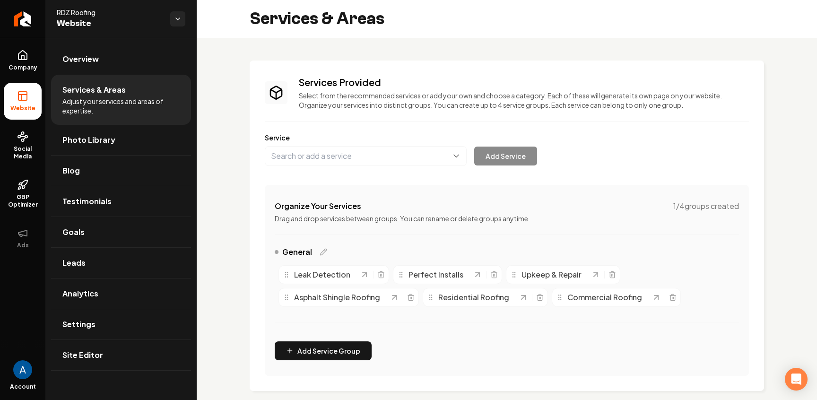
click at [357, 161] on button "Main content area" at bounding box center [366, 156] width 202 height 20
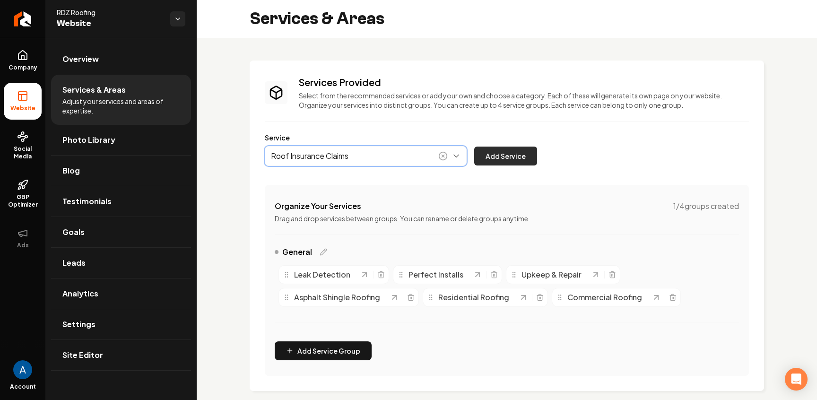
type input "Roof Insurance Claims"
click at [500, 160] on button "Add Service" at bounding box center [505, 156] width 63 height 19
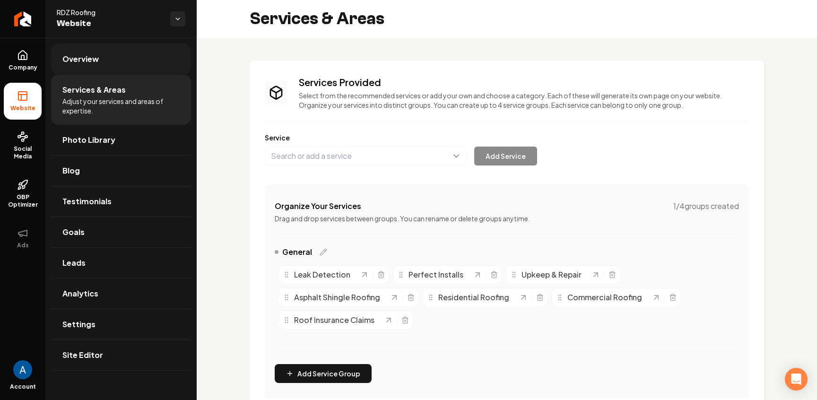
click at [77, 63] on span "Overview" at bounding box center [80, 58] width 36 height 11
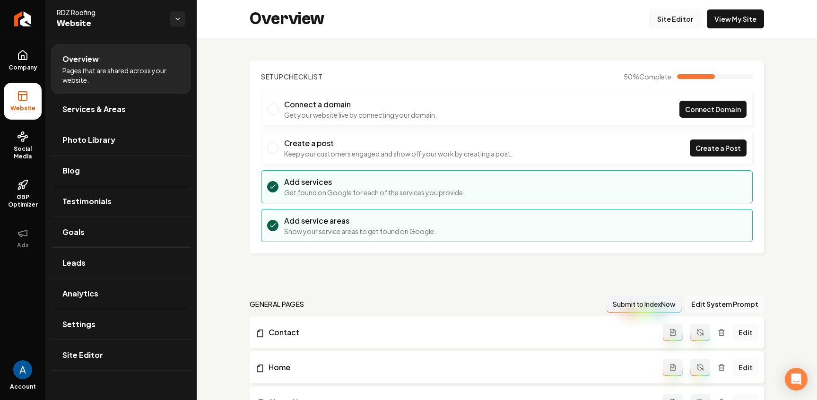
click at [659, 24] on link "Site Editor" at bounding box center [675, 18] width 52 height 19
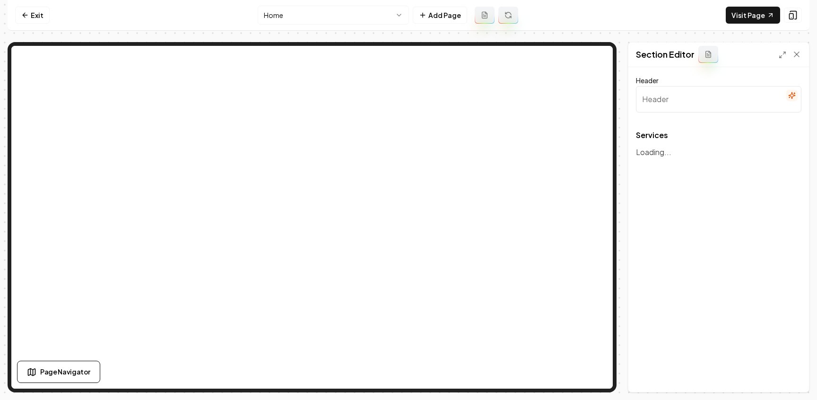
type input "Our Roofing Services"
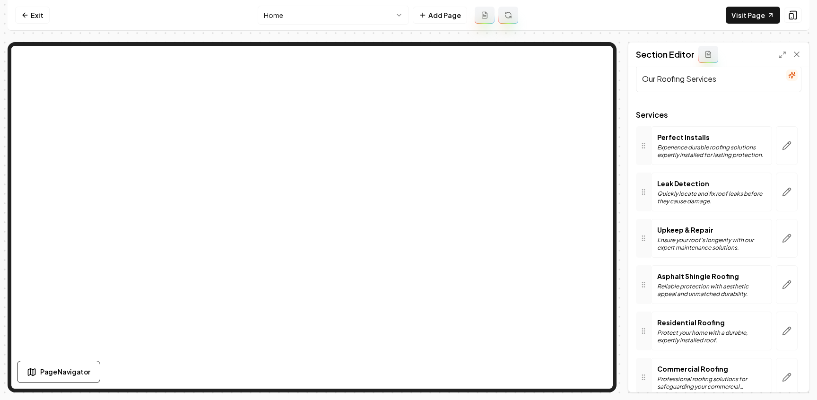
scroll to position [115, 0]
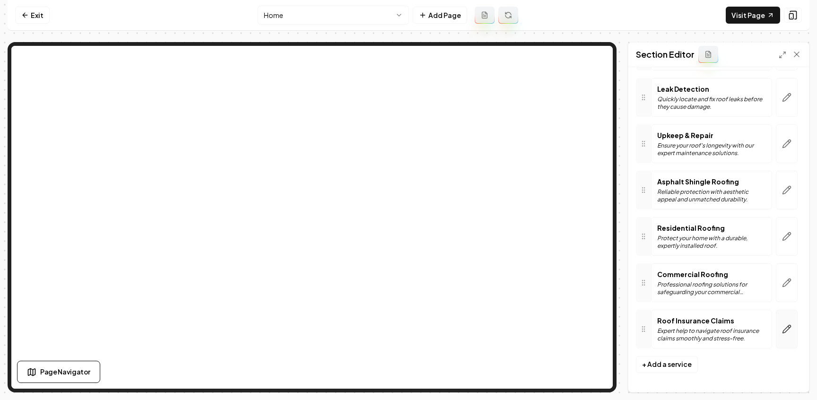
click at [782, 332] on icon "button" at bounding box center [786, 328] width 9 height 9
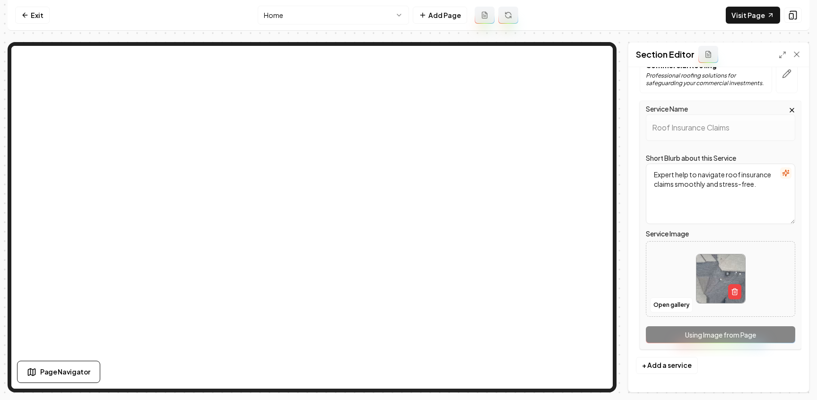
scroll to position [325, 0]
click at [666, 306] on button "Open gallery" at bounding box center [671, 303] width 43 height 15
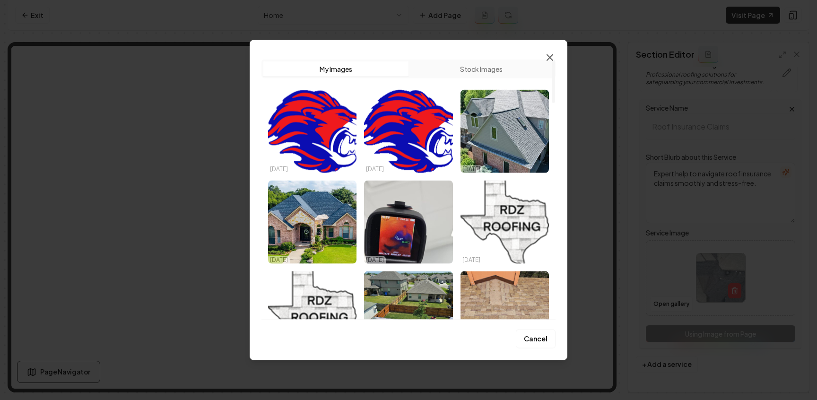
click at [549, 53] on icon "button" at bounding box center [549, 57] width 11 height 11
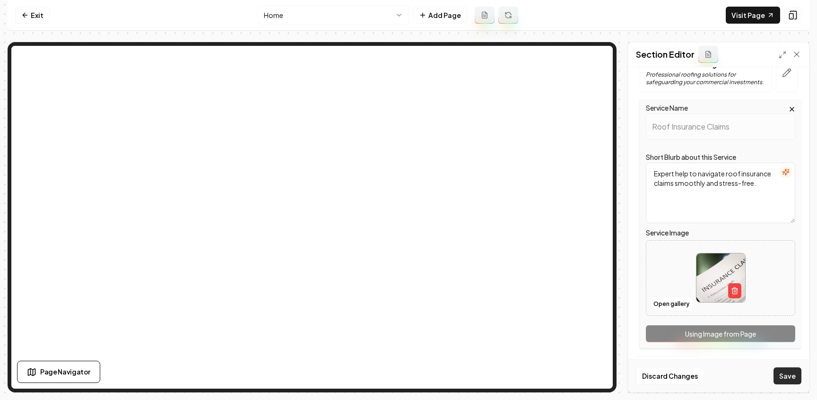
click at [792, 381] on button "Save" at bounding box center [788, 375] width 28 height 17
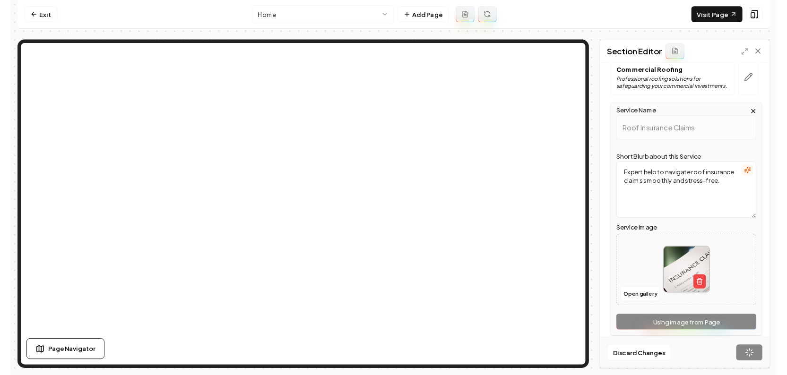
scroll to position [115, 0]
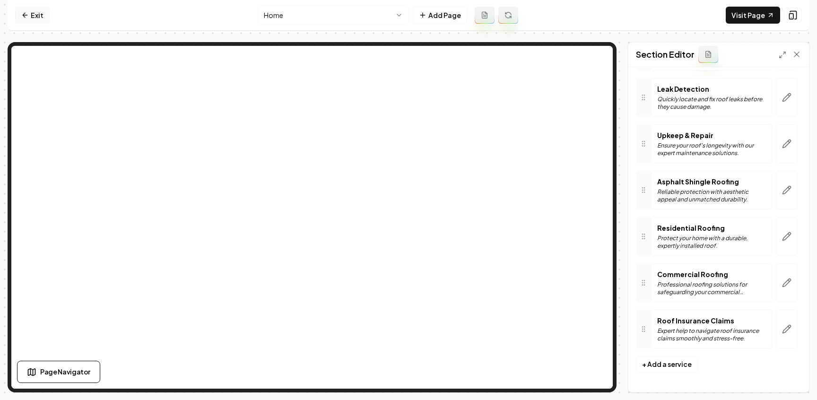
click at [30, 14] on link "Exit" at bounding box center [32, 15] width 35 height 17
